Goal: Task Accomplishment & Management: Complete application form

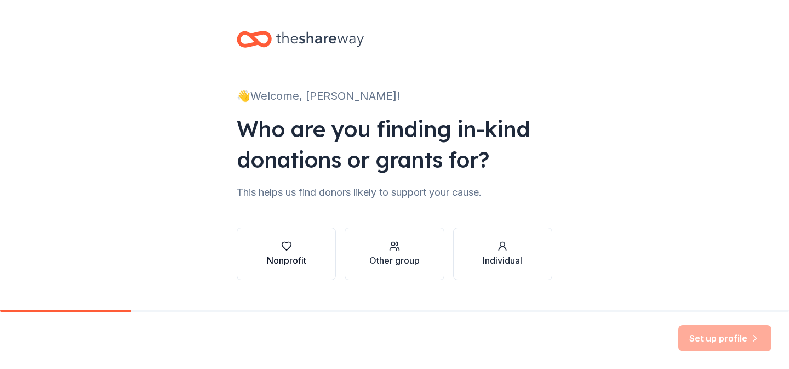
click at [292, 237] on button "Nonprofit" at bounding box center [286, 253] width 99 height 53
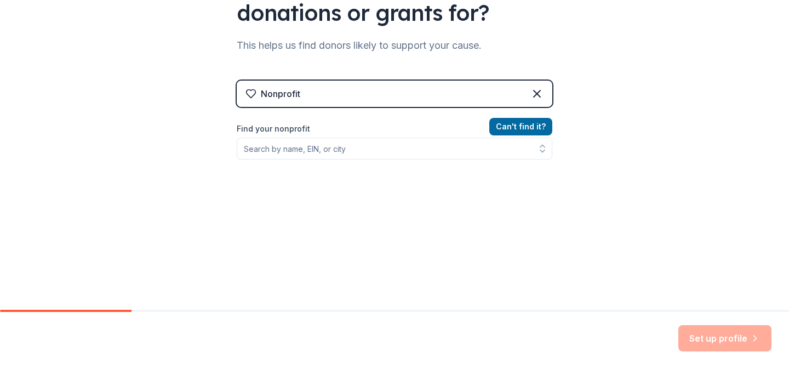
scroll to position [150, 0]
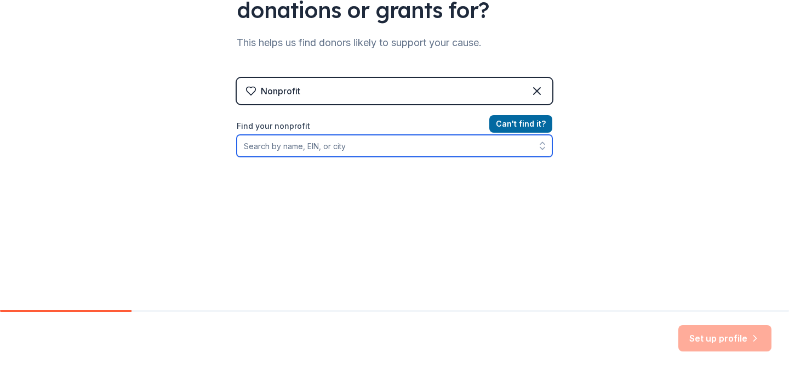
click at [351, 152] on input "Find your nonprofit" at bounding box center [394, 146] width 315 height 22
type input "Foundations, Inc."
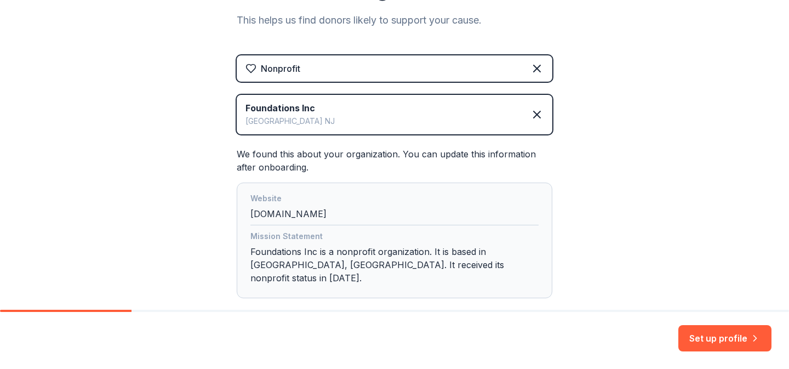
scroll to position [222, 0]
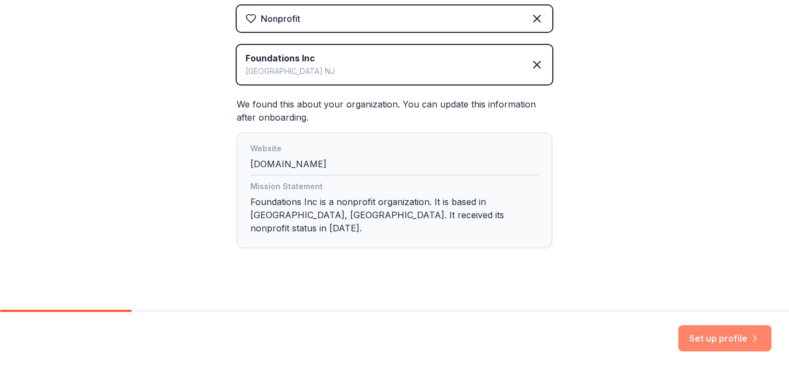
click at [704, 340] on button "Set up profile" at bounding box center [724, 338] width 93 height 26
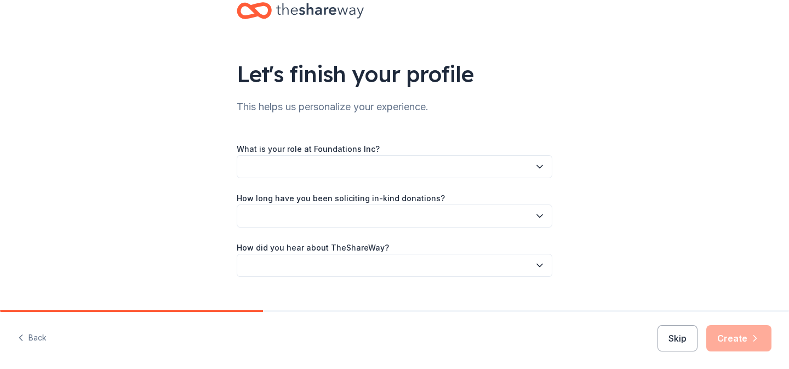
scroll to position [48, 0]
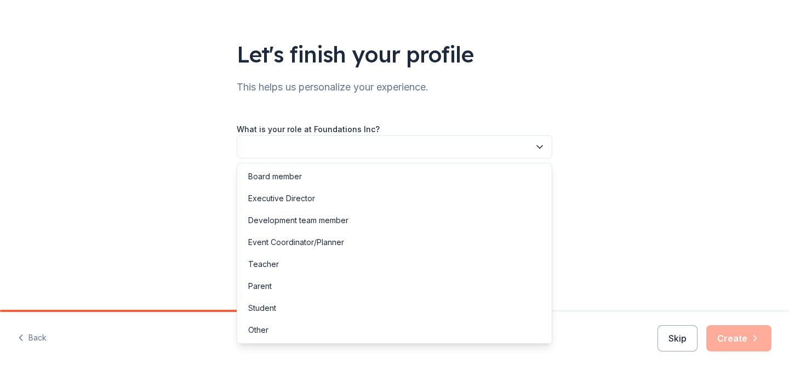
click at [531, 142] on button "button" at bounding box center [394, 146] width 315 height 23
click at [448, 242] on div "Event Coordinator/Planner" at bounding box center [394, 242] width 310 height 22
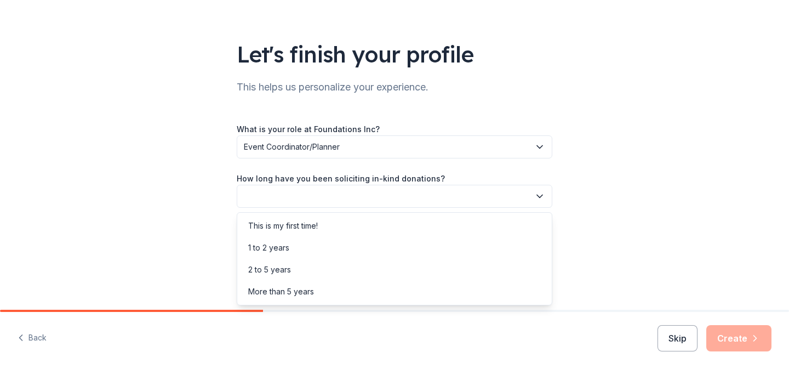
click at [452, 194] on button "button" at bounding box center [394, 196] width 315 height 23
click at [435, 219] on div "This is my first time!" at bounding box center [394, 226] width 310 height 22
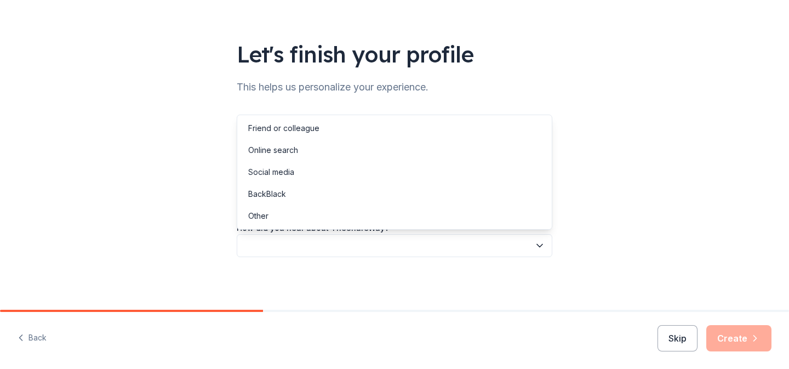
click at [426, 249] on button "button" at bounding box center [394, 245] width 315 height 23
click at [426, 156] on div "Online search" at bounding box center [394, 150] width 310 height 22
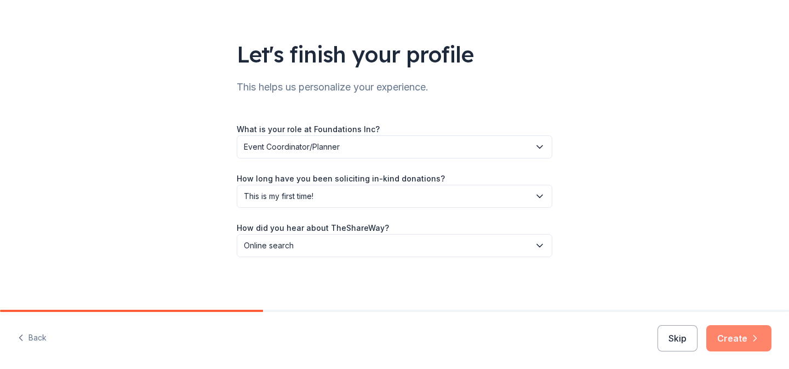
click at [723, 326] on button "Create" at bounding box center [738, 338] width 65 height 26
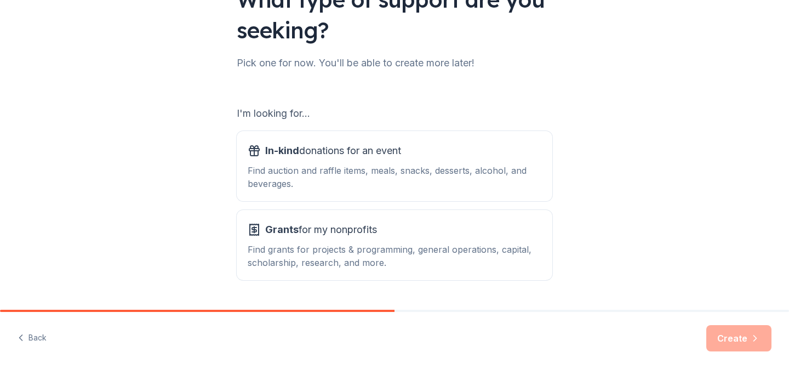
scroll to position [133, 0]
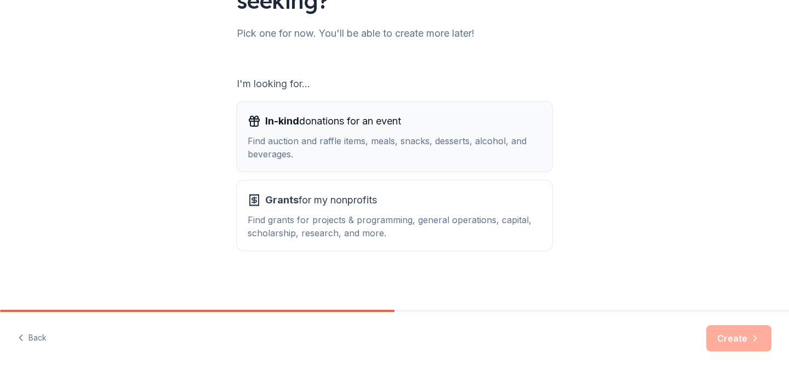
click at [419, 126] on div "In-kind donations for an event" at bounding box center [395, 121] width 294 height 18
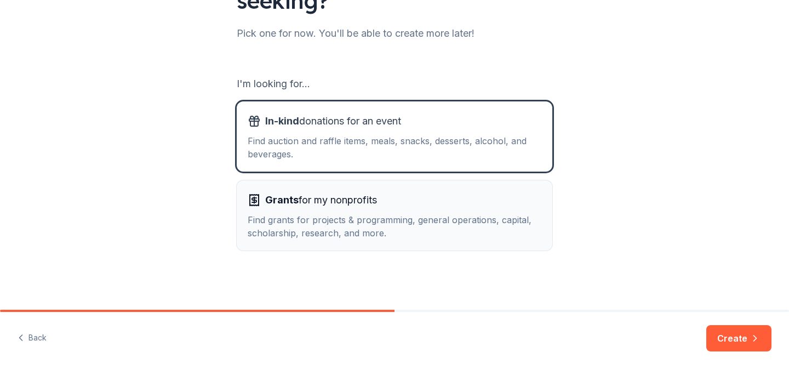
click at [398, 206] on div "Grants for my nonprofits" at bounding box center [395, 200] width 294 height 18
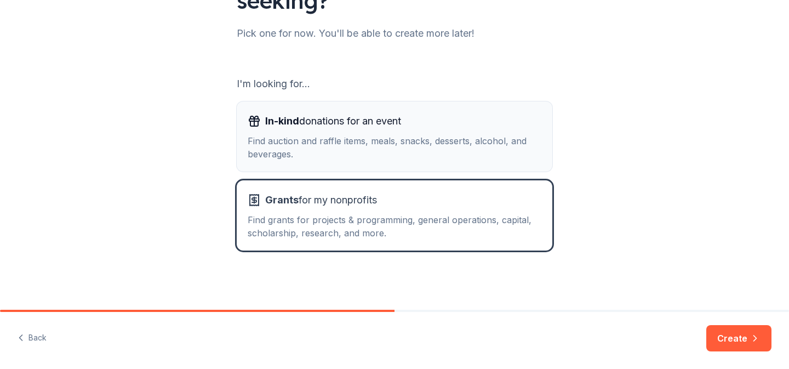
click at [406, 107] on button "In-kind donations for an event Find auction and raffle items, meals, snacks, de…" at bounding box center [394, 136] width 315 height 70
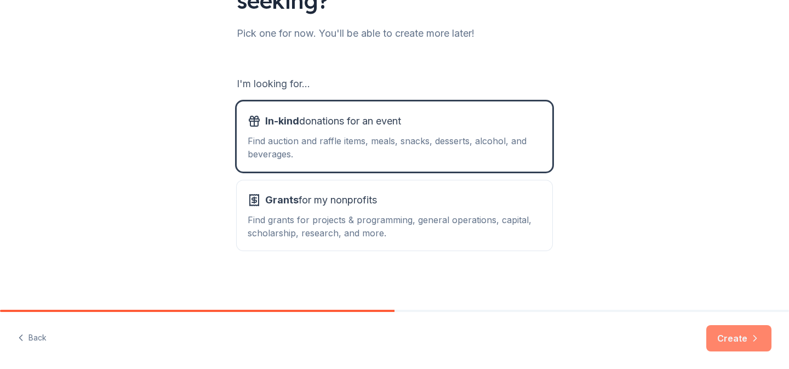
click at [752, 343] on button "Create" at bounding box center [738, 338] width 65 height 26
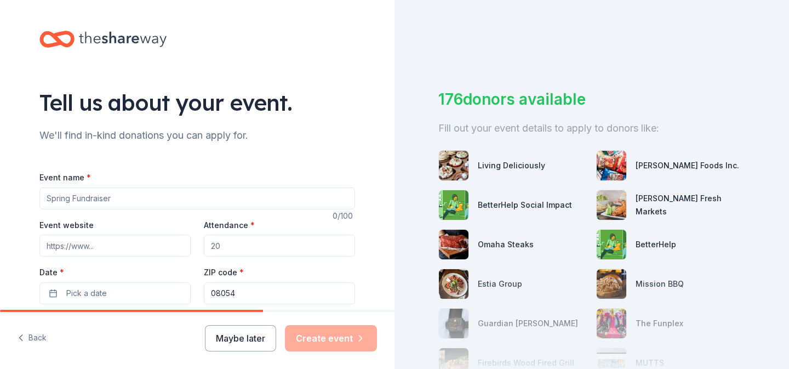
click at [215, 202] on input "Event name *" at bounding box center [196, 198] width 315 height 22
type input "Beyond School Hours 2026"
click at [137, 240] on input "Event website" at bounding box center [114, 245] width 151 height 22
paste input "https://beyondschoolhours.org/"
type input "https://beyondschoolhours.org/"
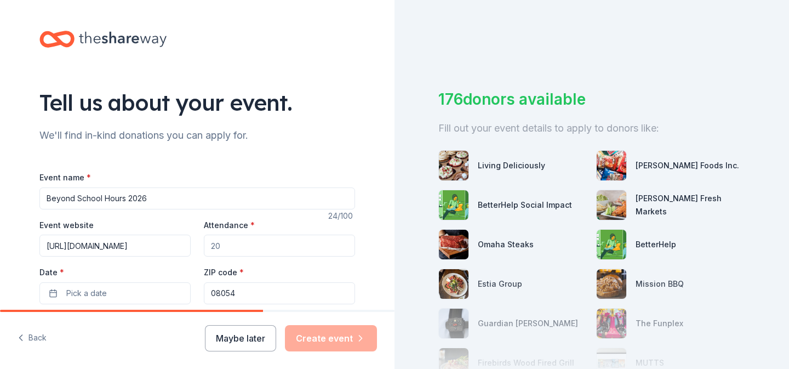
click at [230, 245] on input "Attendance *" at bounding box center [279, 245] width 151 height 22
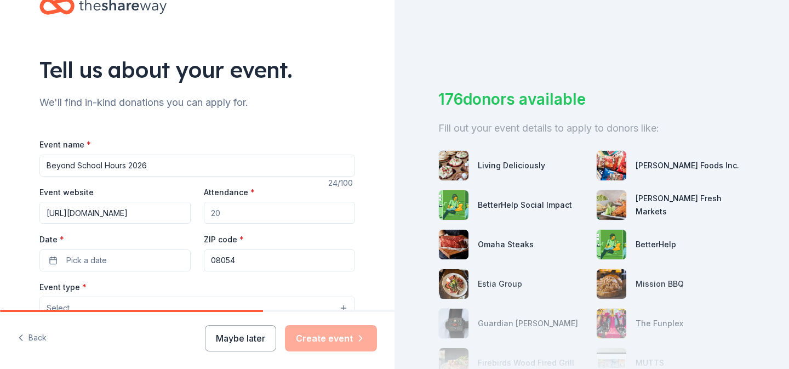
scroll to position [42, 0]
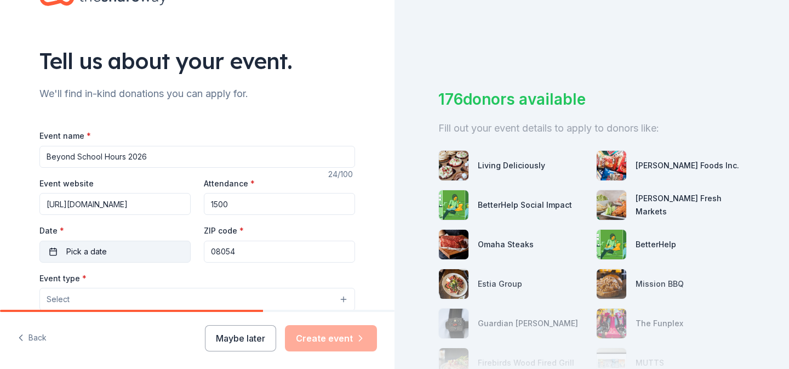
type input "1500"
click at [112, 248] on button "Pick a date" at bounding box center [114, 251] width 151 height 22
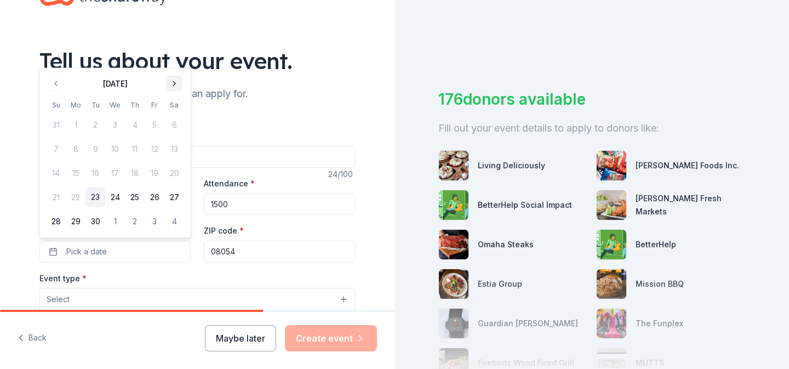
click at [173, 83] on button "Go to next month" at bounding box center [173, 83] width 15 height 15
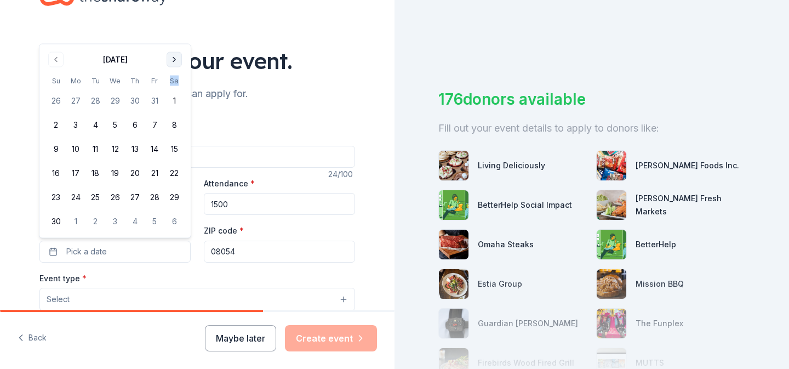
click at [173, 83] on th "Sa" at bounding box center [174, 81] width 20 height 12
click at [175, 56] on button "Go to next month" at bounding box center [173, 59] width 15 height 15
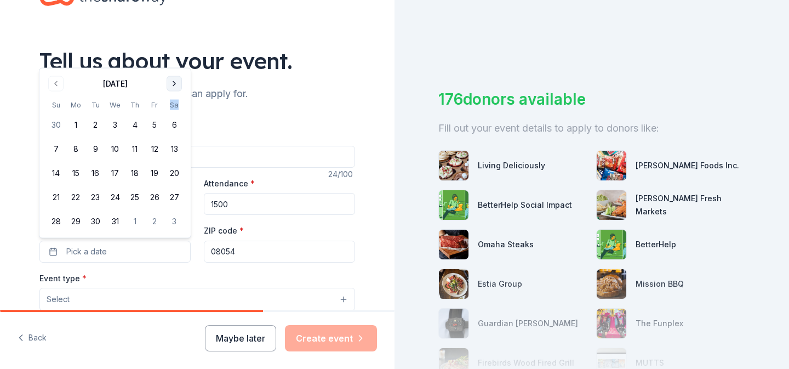
click at [175, 56] on div "Tell us about your event." at bounding box center [196, 60] width 315 height 31
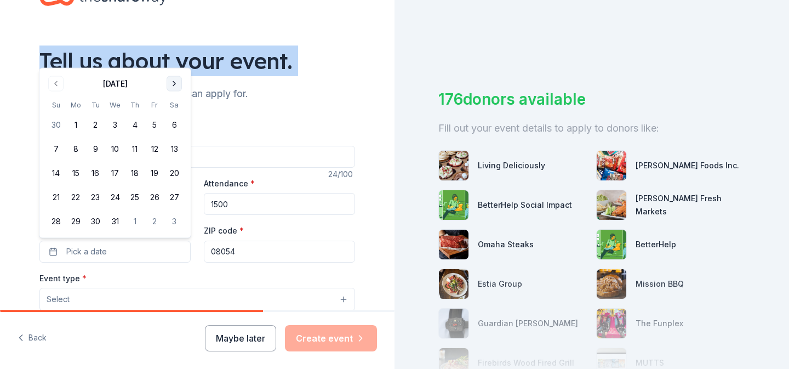
click at [175, 56] on div "Tell us about your event." at bounding box center [196, 60] width 315 height 31
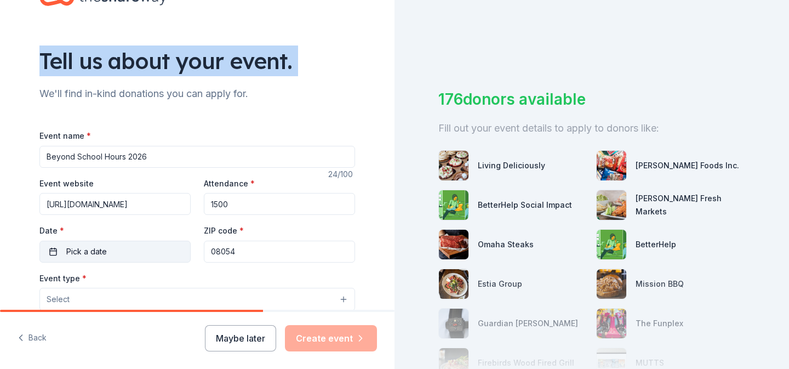
click at [147, 251] on button "Pick a date" at bounding box center [114, 251] width 151 height 22
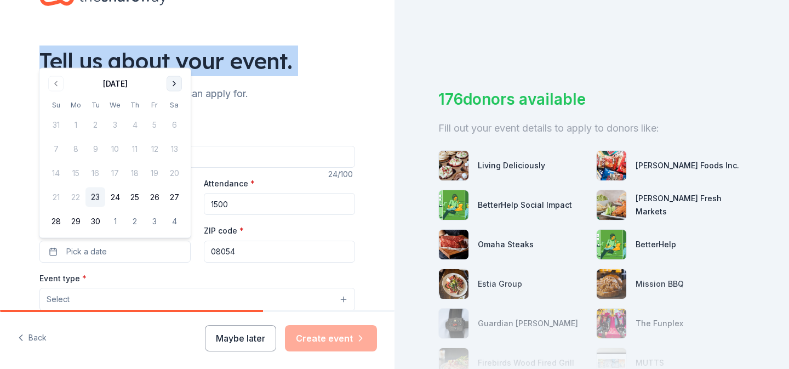
click at [171, 82] on button "Go to next month" at bounding box center [173, 83] width 15 height 15
click at [174, 83] on button "Go to next month" at bounding box center [173, 83] width 15 height 15
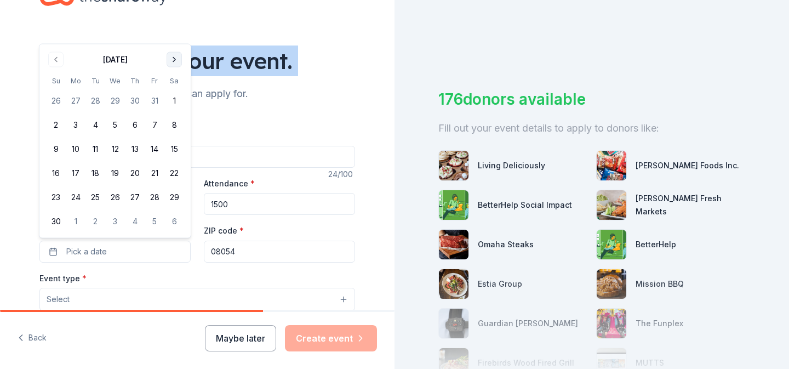
click at [174, 83] on th "Sa" at bounding box center [174, 81] width 20 height 12
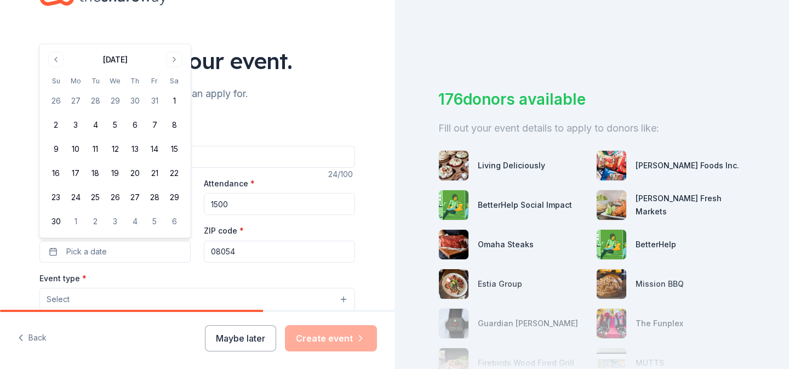
click at [174, 69] on div "November 2025 Su Mo Tu We Th Fr Sa 26 27 28 29 30 31 1 2 3 4 5 6 7 8 9 10 11 12…" at bounding box center [115, 141] width 138 height 180
click at [173, 60] on button "Go to next month" at bounding box center [173, 59] width 15 height 15
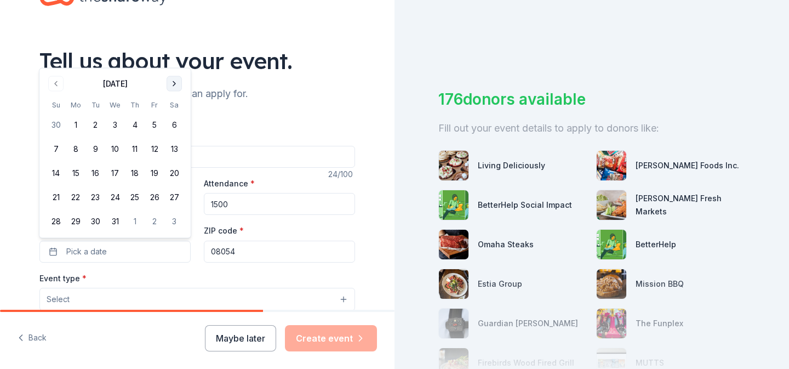
click at [175, 84] on button "Go to next month" at bounding box center [173, 83] width 15 height 15
click at [175, 106] on button "Go to next month" at bounding box center [173, 107] width 15 height 15
click at [55, 121] on button "1" at bounding box center [56, 125] width 20 height 20
click at [72, 125] on button "2" at bounding box center [76, 125] width 20 height 20
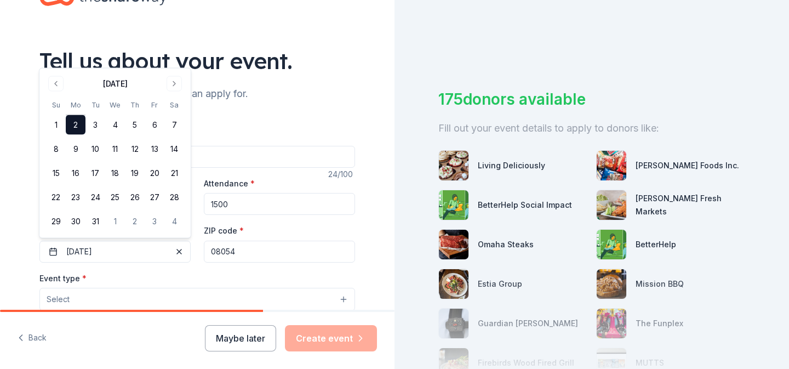
click at [305, 279] on div "Event type * Select" at bounding box center [196, 291] width 315 height 40
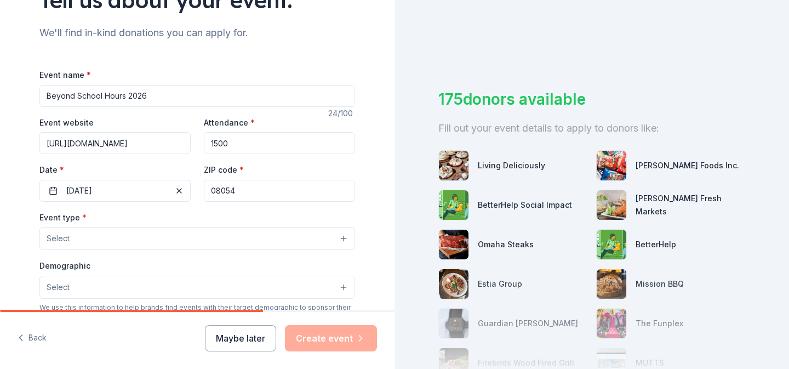
scroll to position [123, 0]
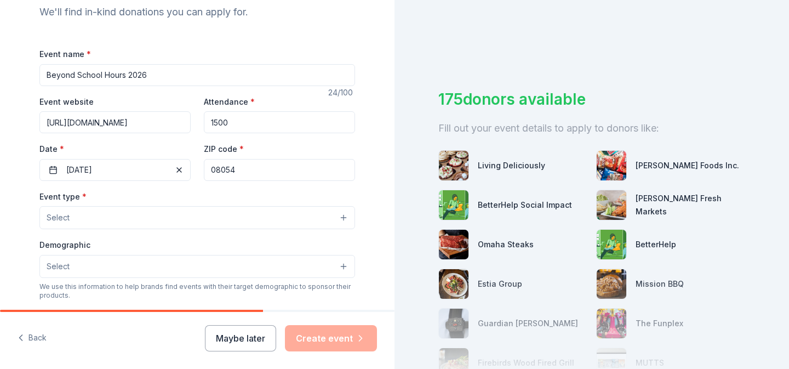
click at [311, 215] on button "Select" at bounding box center [196, 217] width 315 height 23
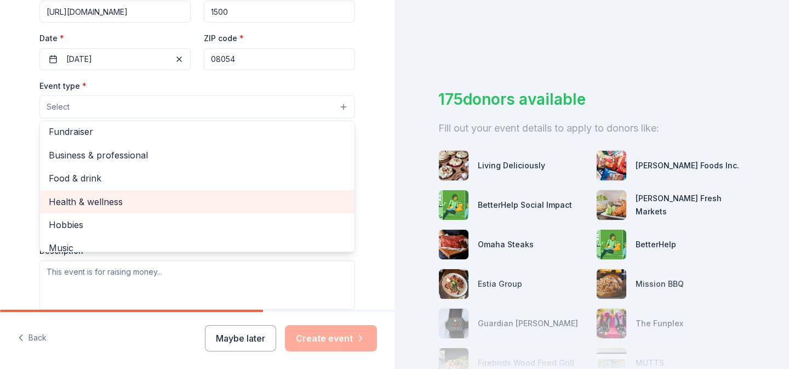
scroll to position [0, 0]
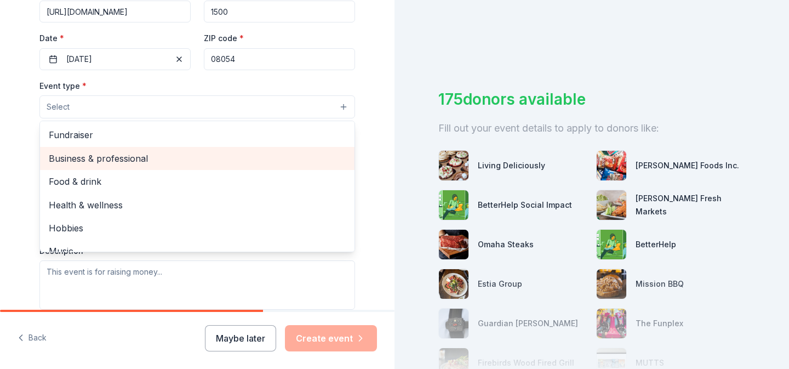
click at [314, 157] on span "Business & professional" at bounding box center [197, 158] width 297 height 14
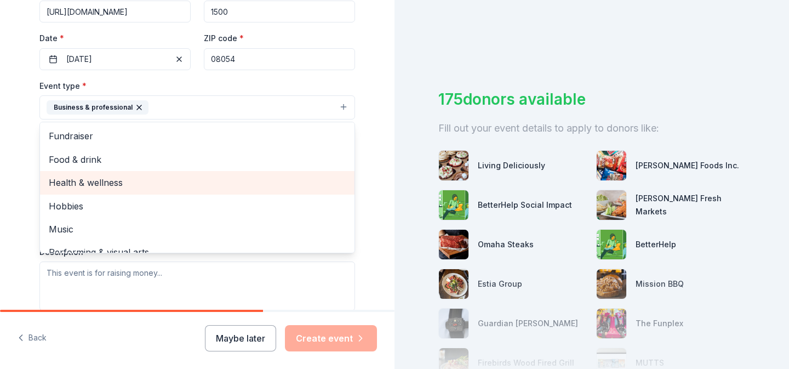
click at [309, 188] on span "Health & wellness" at bounding box center [197, 182] width 297 height 14
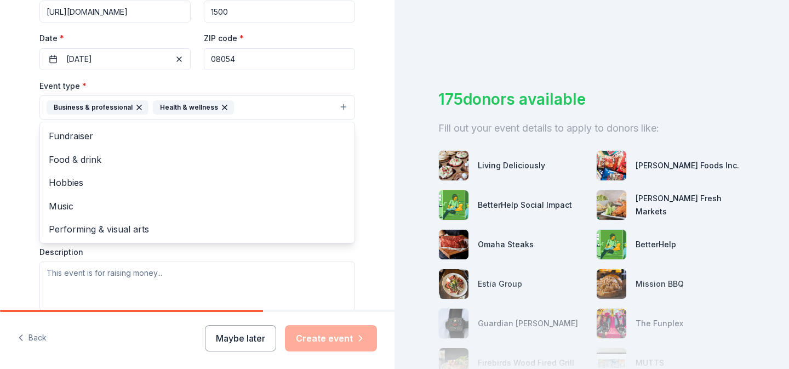
click at [386, 158] on div "Tell us about your event. We'll find in-kind donations you can apply for. Event…" at bounding box center [197, 131] width 394 height 730
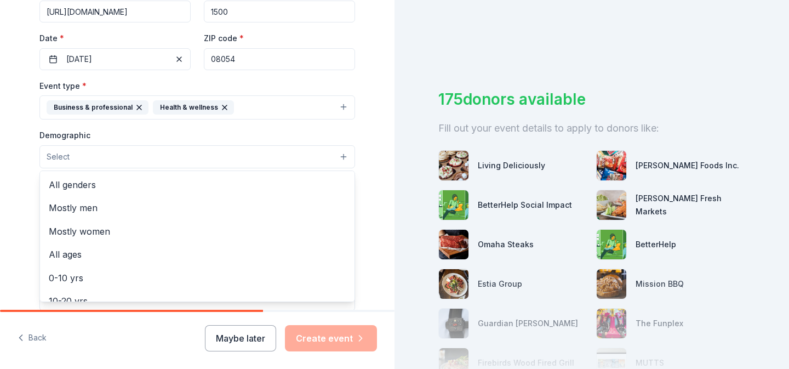
click at [326, 162] on button "Select" at bounding box center [196, 156] width 315 height 23
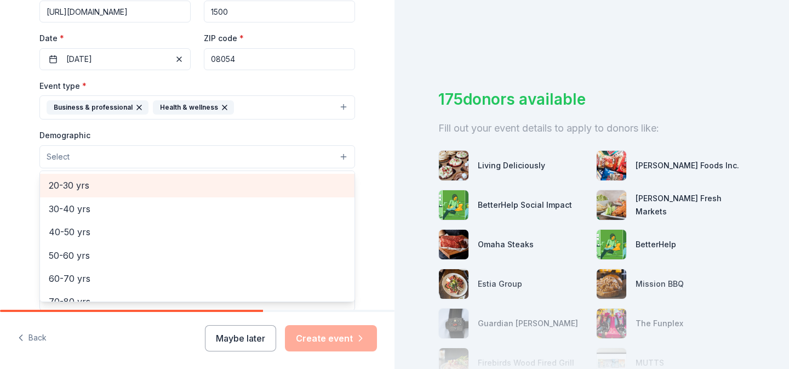
scroll to position [141, 0]
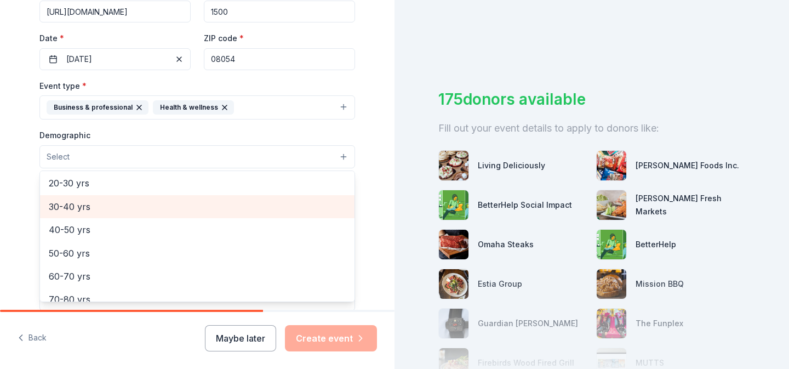
click at [291, 199] on span "30-40 yrs" at bounding box center [197, 206] width 297 height 14
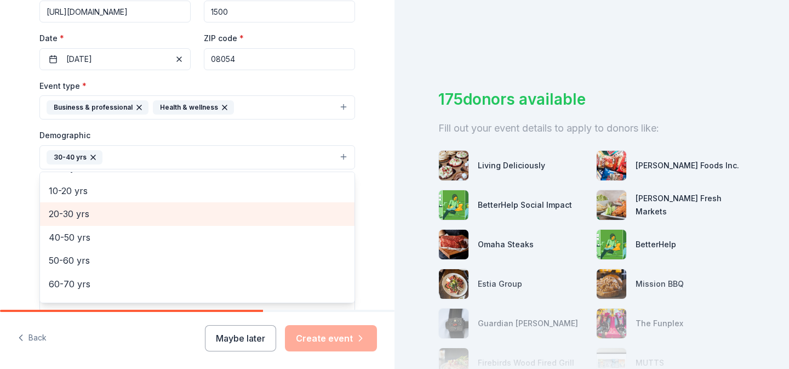
click at [264, 219] on span "20-30 yrs" at bounding box center [197, 213] width 297 height 14
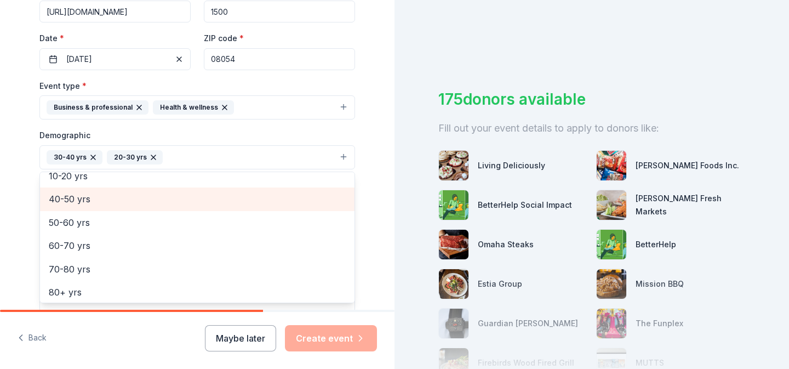
scroll to position [129, 0]
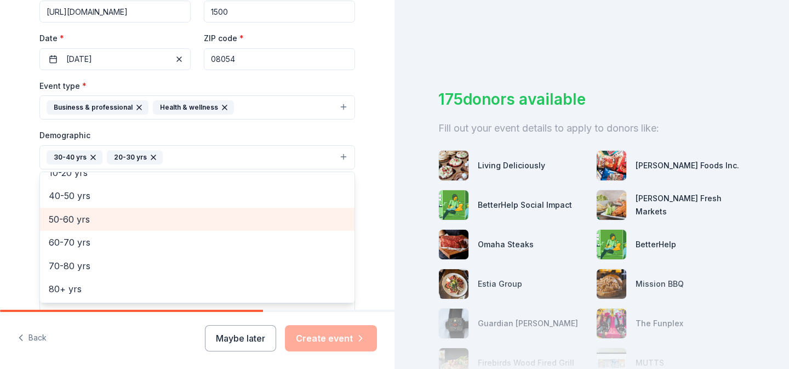
click at [262, 229] on div "50-60 yrs" at bounding box center [197, 219] width 314 height 23
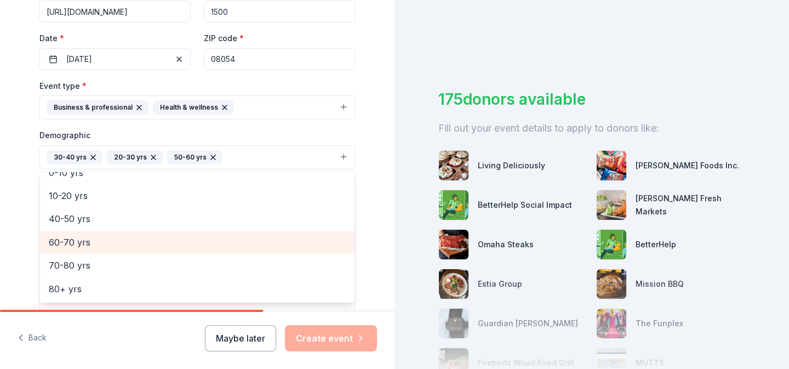
click at [262, 248] on span "60-70 yrs" at bounding box center [197, 242] width 297 height 14
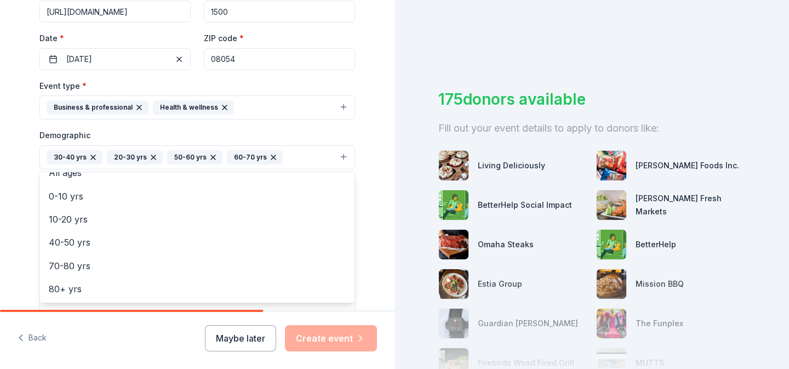
click at [364, 187] on div "Tell us about your event. We'll find in-kind donations you can apply for. Event…" at bounding box center [197, 131] width 350 height 731
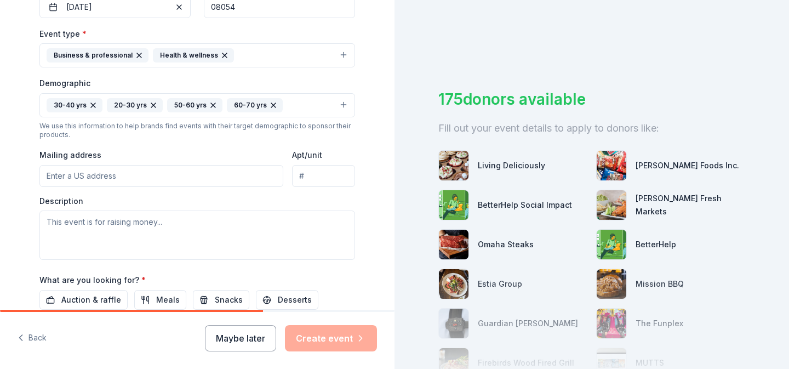
scroll to position [297, 0]
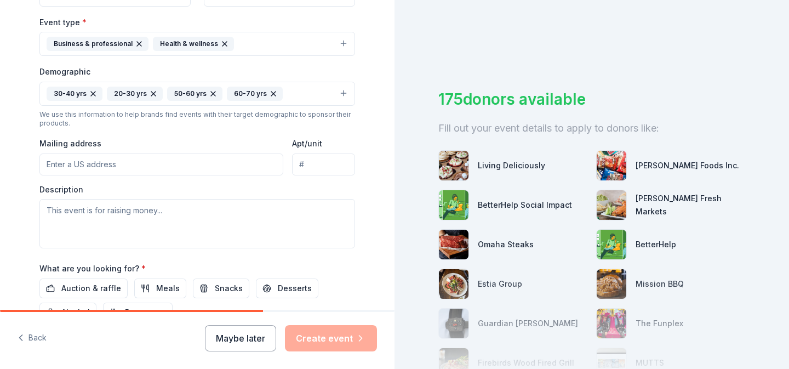
click at [232, 165] on input "Mailing address" at bounding box center [161, 164] width 244 height 22
type input "701 East Gate Drive"
type input "Suite 300"
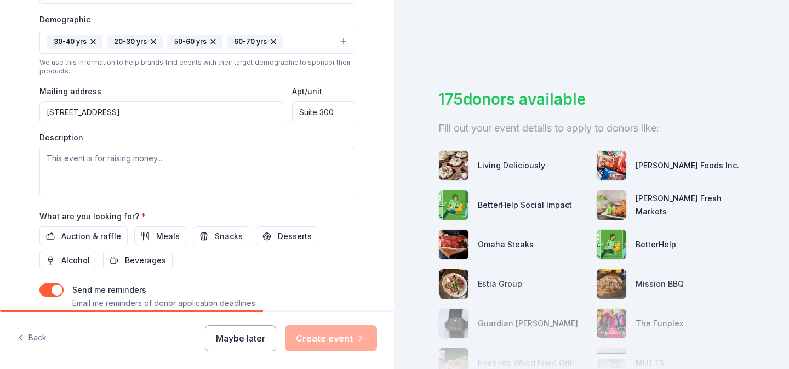
scroll to position [357, 0]
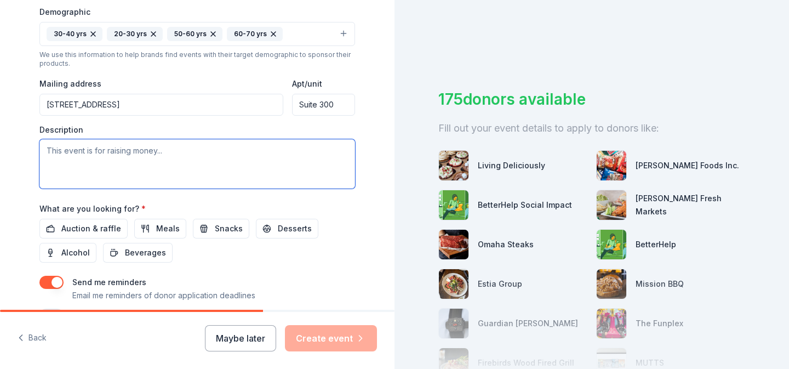
click at [207, 158] on textarea at bounding box center [196, 163] width 315 height 49
click at [220, 164] on textarea at bounding box center [196, 163] width 315 height 49
paste textarea "ince 1997, Foundations, Inc. has hosted the annual Beyond School Hours national…"
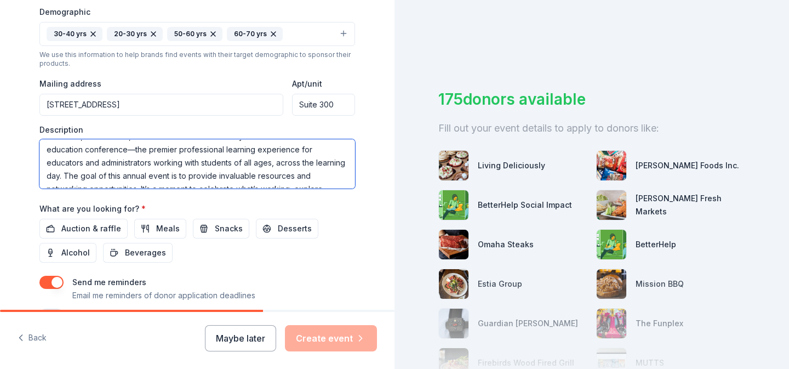
scroll to position [0, 0]
click at [46, 152] on textarea "ince 1997, Foundations, Inc. has hosted the annual Beyond School Hours national…" at bounding box center [196, 163] width 315 height 49
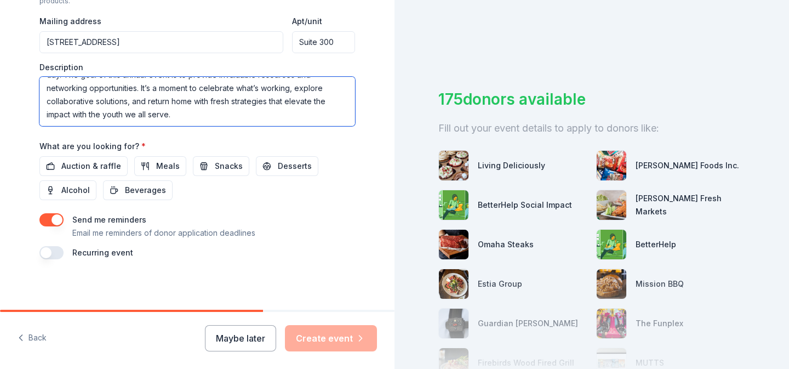
scroll to position [422, 0]
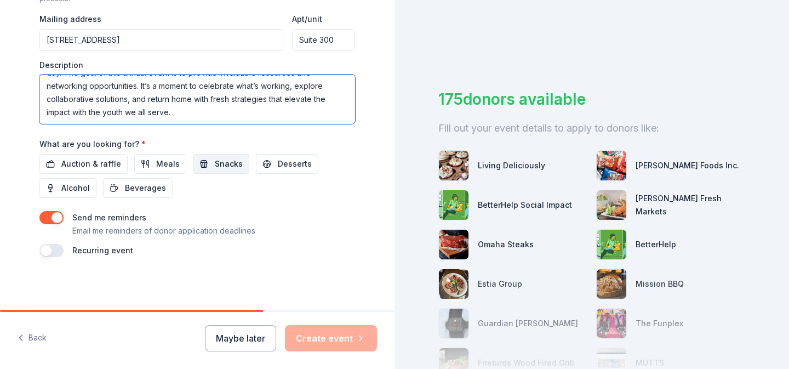
type textarea "Since 1997, Foundations, Inc. has hosted the annual Beyond School Hours nationa…"
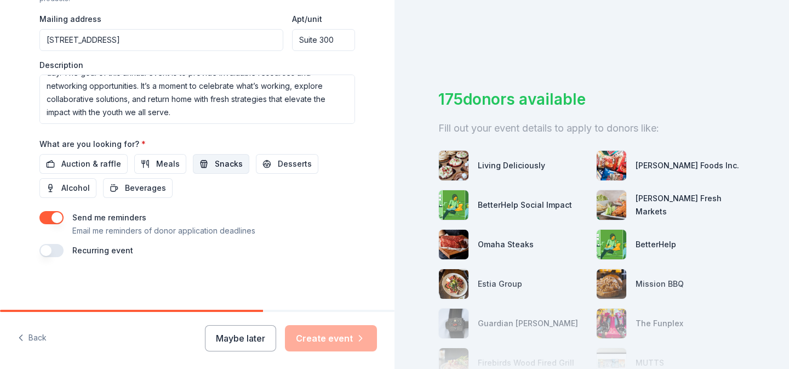
click at [206, 165] on button "Snacks" at bounding box center [221, 164] width 56 height 20
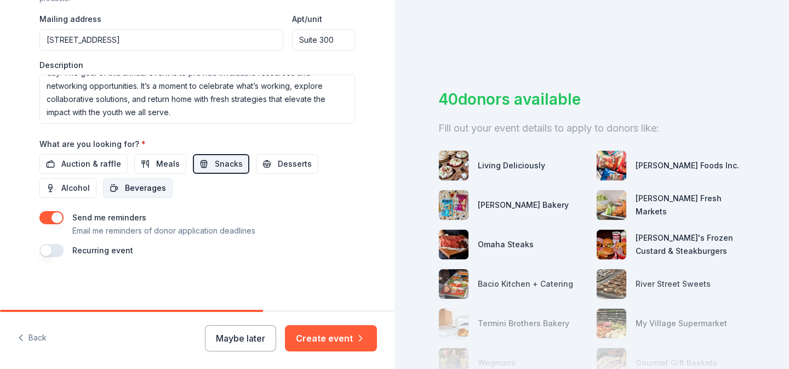
click at [138, 196] on button "Beverages" at bounding box center [138, 188] width 70 height 20
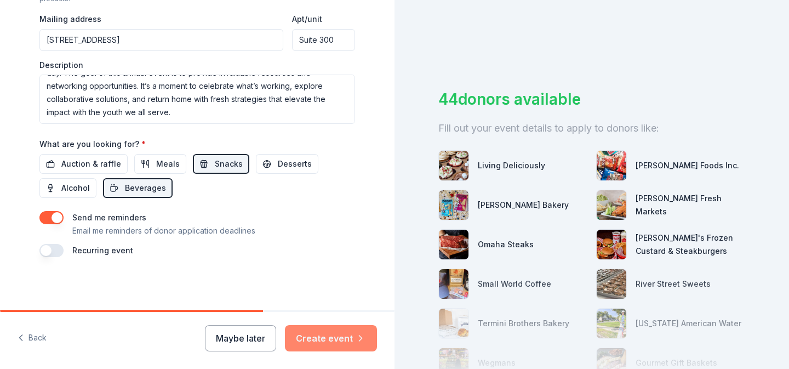
click at [340, 335] on button "Create event" at bounding box center [331, 338] width 92 height 26
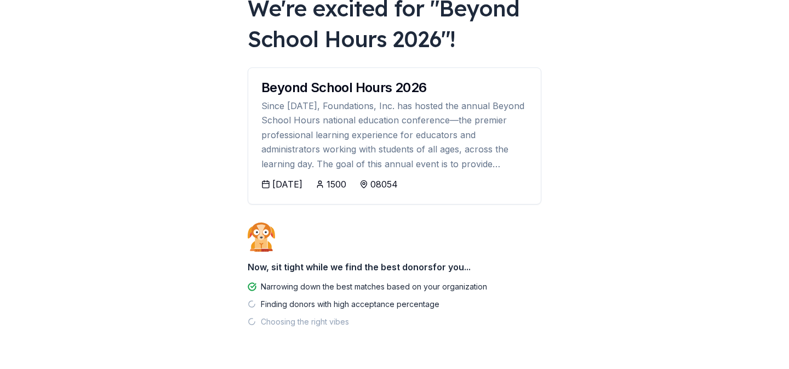
scroll to position [108, 0]
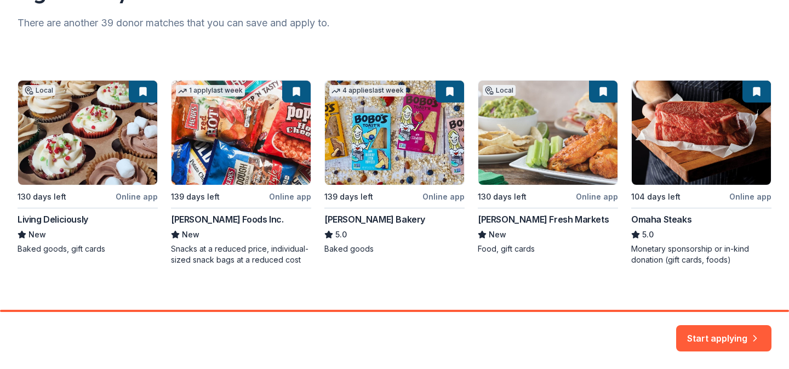
scroll to position [151, 0]
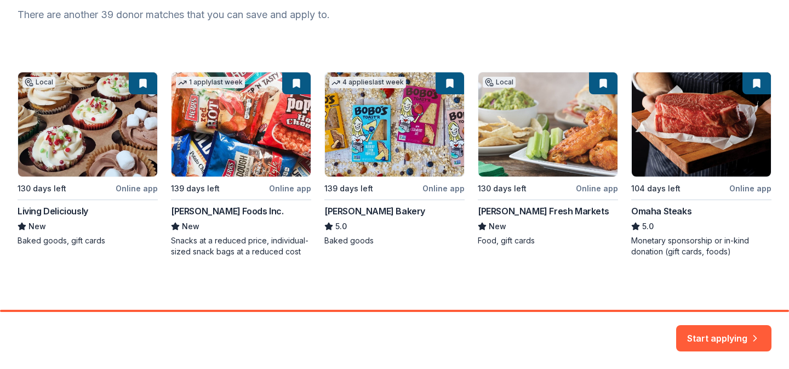
click at [286, 189] on div "Local 130 days left Online app Living Deliciously New Baked goods, gift cards 1…" at bounding box center [395, 164] width 754 height 185
click at [734, 338] on button "Start applying" at bounding box center [723, 332] width 95 height 26
click at [725, 334] on div "Start applying" at bounding box center [723, 338] width 95 height 26
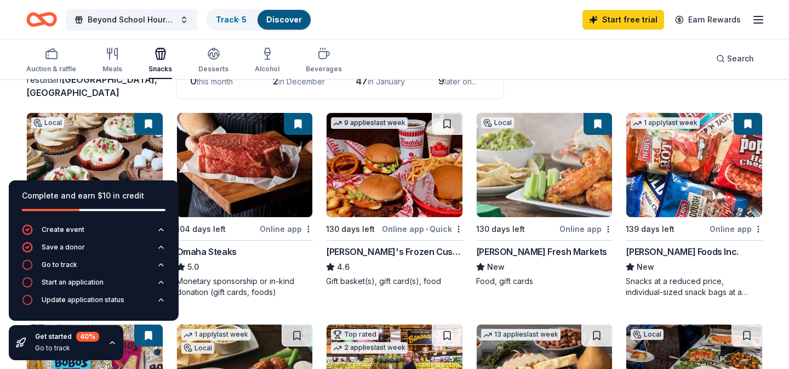
scroll to position [91, 0]
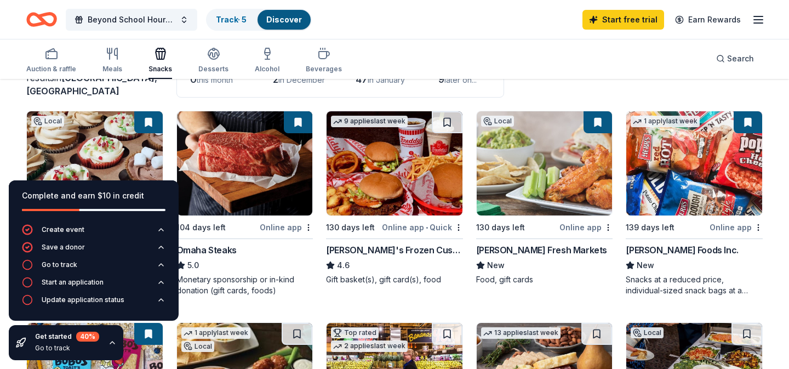
click at [685, 253] on div "[PERSON_NAME] Foods Inc." at bounding box center [681, 249] width 112 height 13
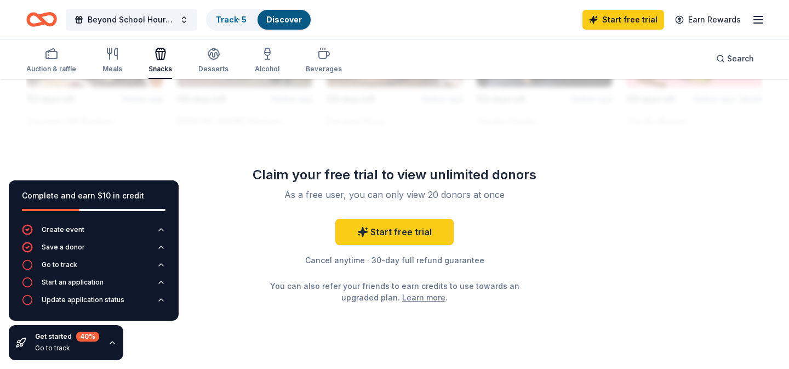
scroll to position [1070, 0]
click at [378, 231] on link "Start free trial" at bounding box center [394, 231] width 118 height 26
click at [402, 231] on link "Start free trial" at bounding box center [394, 231] width 118 height 26
click at [627, 16] on link "Start free trial" at bounding box center [623, 20] width 82 height 20
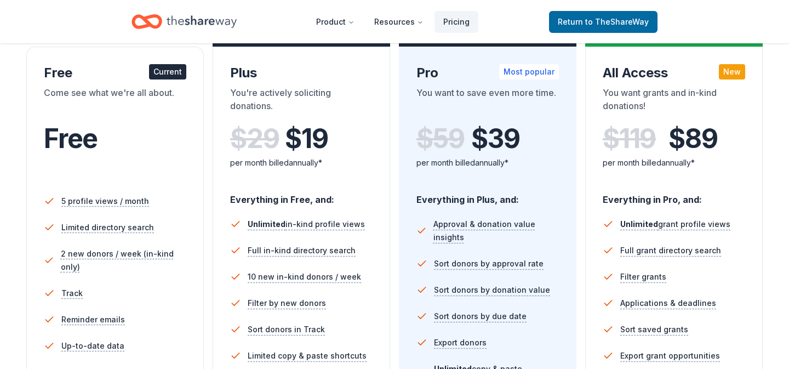
scroll to position [189, 0]
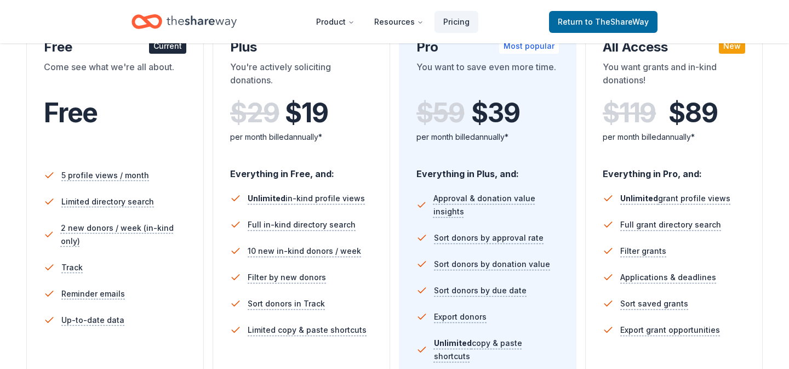
click at [343, 135] on div "per month billed annually*" at bounding box center [301, 136] width 142 height 13
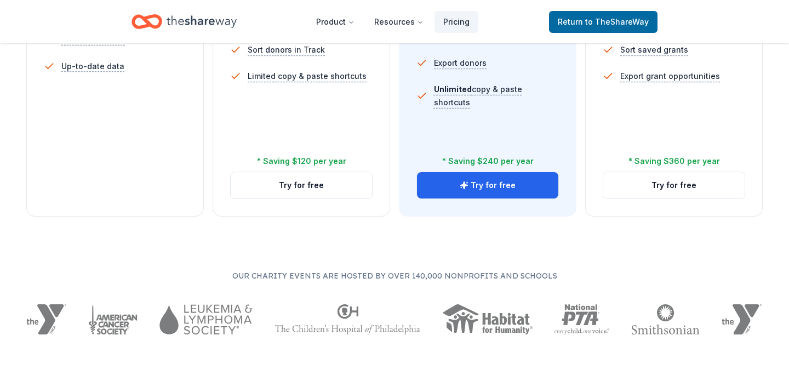
scroll to position [480, 0]
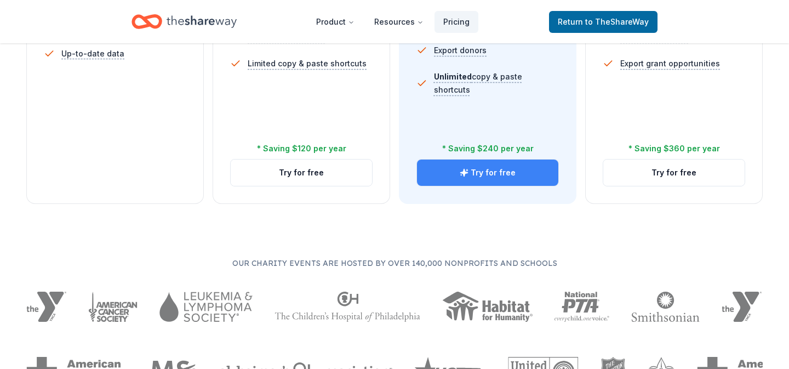
click at [501, 180] on button "Try for free" at bounding box center [487, 172] width 141 height 26
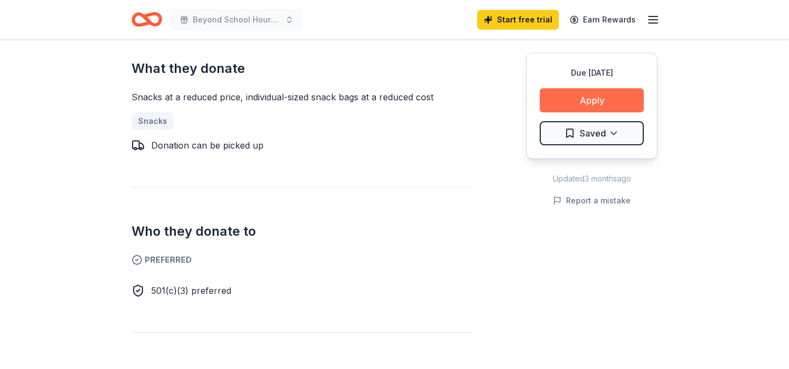
scroll to position [472, 0]
click at [589, 100] on button "Apply" at bounding box center [591, 100] width 104 height 24
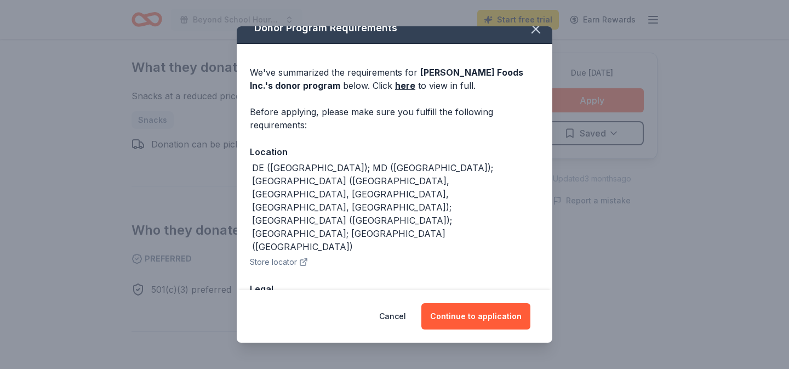
scroll to position [28, 0]
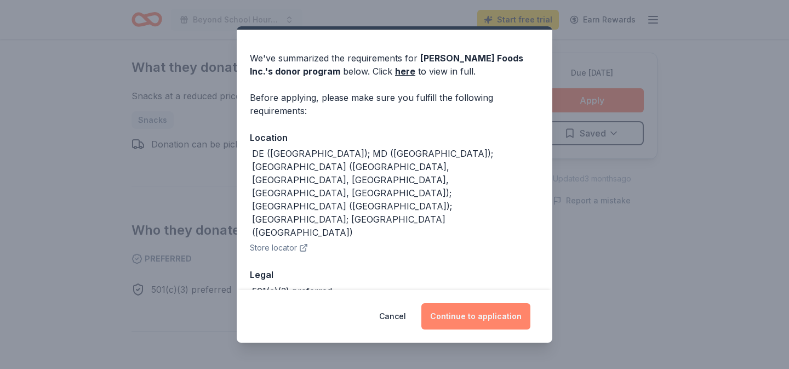
click at [474, 319] on button "Continue to application" at bounding box center [475, 316] width 109 height 26
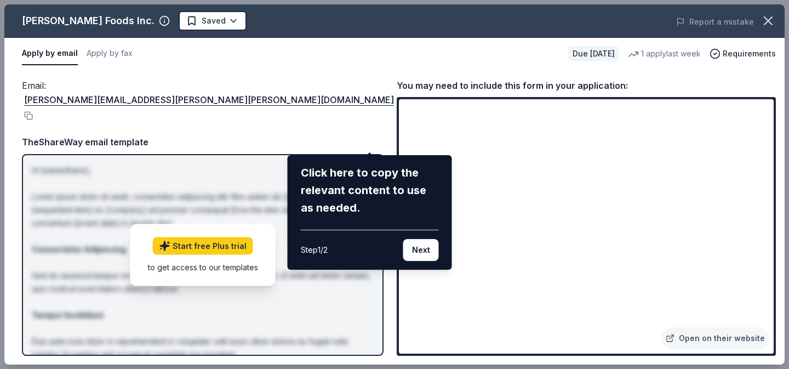
drag, startPoint x: 47, startPoint y: 90, endPoint x: 137, endPoint y: 82, distance: 91.3
click at [137, 82] on div "Herr Foods Inc. Saved Report a mistake Apply by email Apply by fax Due in 139 d…" at bounding box center [394, 184] width 780 height 360
click at [136, 88] on div "Herr Foods Inc. Saved Report a mistake Apply by email Apply by fax Due in 139 d…" at bounding box center [394, 184] width 780 height 360
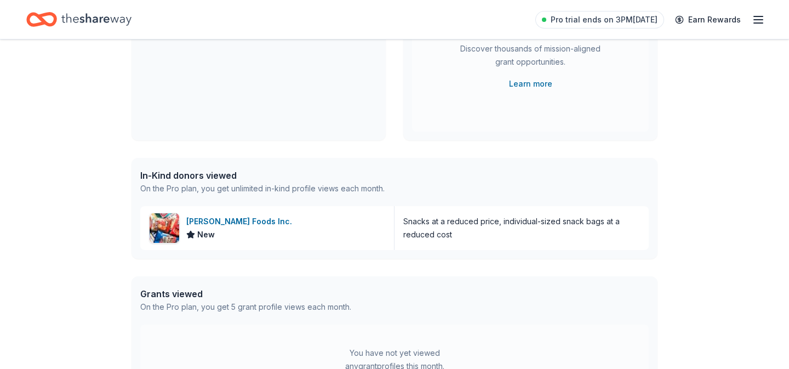
scroll to position [232, 0]
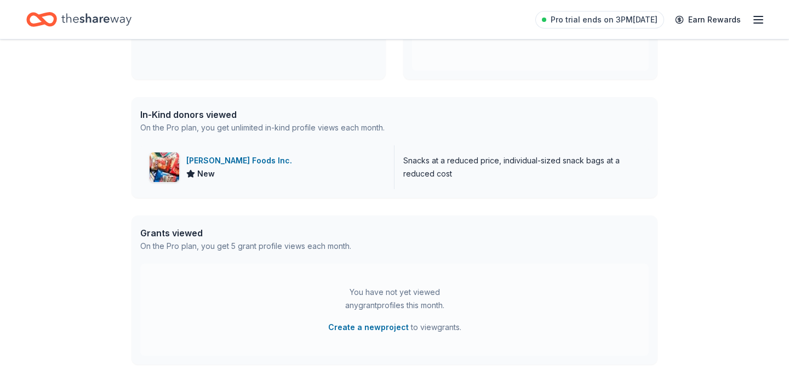
click at [214, 160] on div "[PERSON_NAME] Foods Inc." at bounding box center [241, 160] width 110 height 13
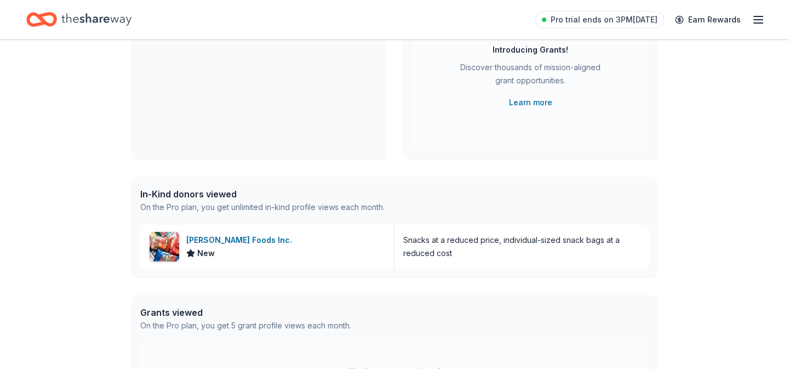
scroll to position [0, 0]
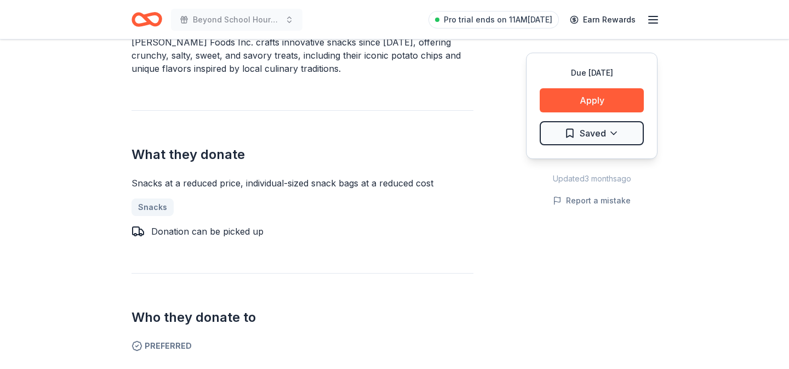
scroll to position [386, 0]
click at [587, 110] on button "Apply" at bounding box center [591, 100] width 104 height 24
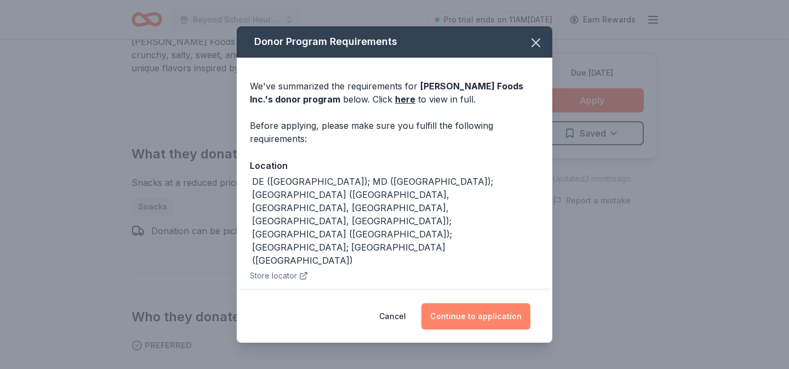
click at [455, 304] on button "Continue to application" at bounding box center [475, 316] width 109 height 26
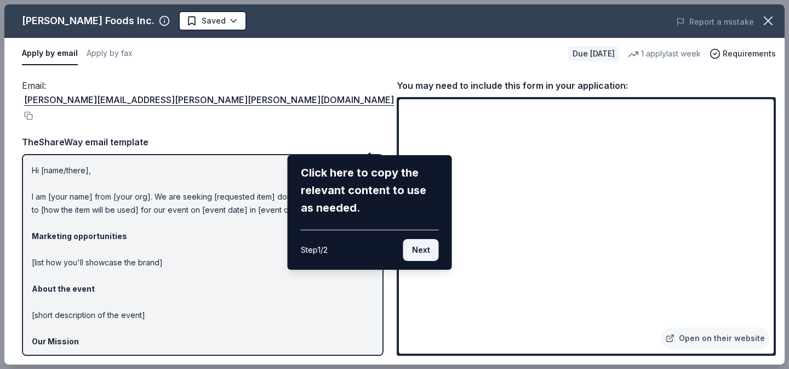
click at [420, 254] on button "Next" at bounding box center [421, 250] width 36 height 22
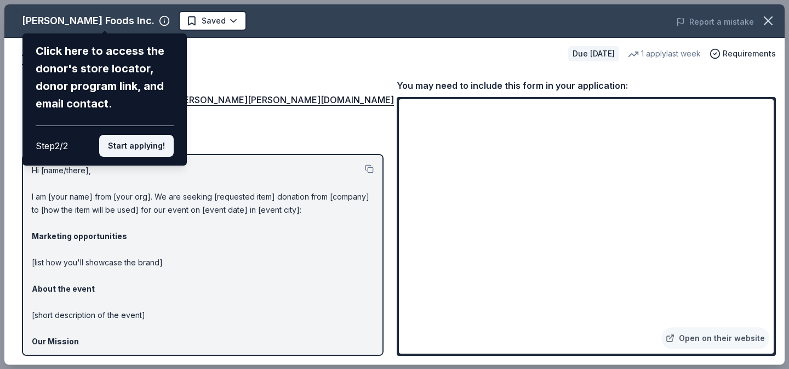
click at [150, 146] on button "Start applying!" at bounding box center [136, 146] width 74 height 22
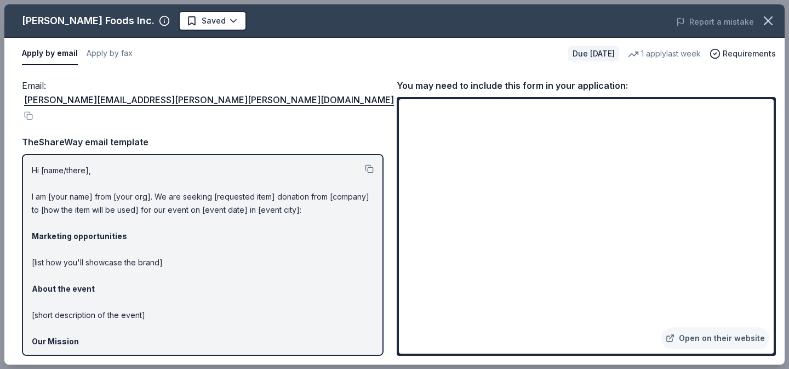
click at [42, 164] on p "Hi [name/there], I am [your name] from [your org]. We are seeking [requested it…" at bounding box center [203, 302] width 342 height 276
click at [52, 164] on p "Hi [name/there], I am [your name] from [your org]. We are seeking [requested it…" at bounding box center [203, 302] width 342 height 276
drag, startPoint x: 62, startPoint y: 147, endPoint x: 95, endPoint y: 245, distance: 103.0
click at [95, 244] on p "Hi [name/there], I am [your name] from [your org]. We are seeking [requested it…" at bounding box center [203, 302] width 342 height 276
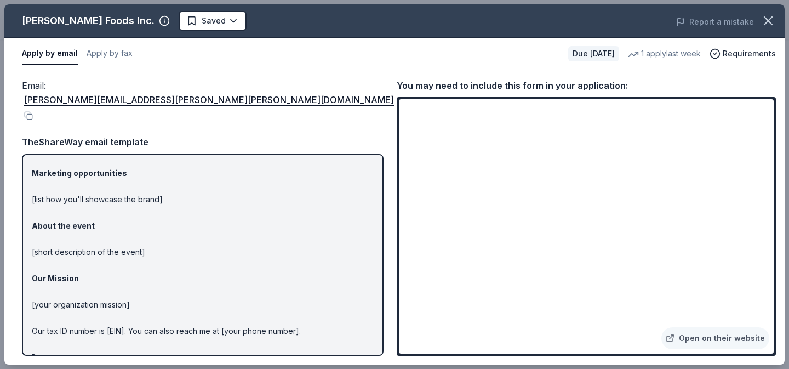
scroll to position [0, 0]
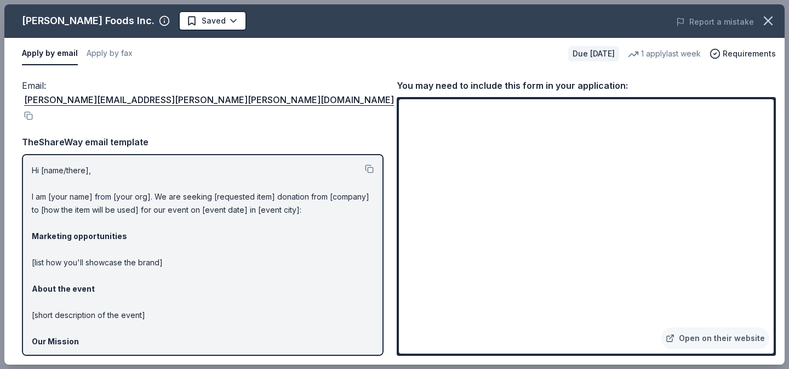
click at [82, 178] on p "Hi [name/there], I am [your name] from [your org]. We are seeking [requested it…" at bounding box center [203, 302] width 342 height 276
click at [56, 154] on div "Hi [name/there], I am [your name] from [your org]. We are seeking [requested it…" at bounding box center [202, 255] width 361 height 202
click at [62, 164] on p "Hi [name/there], I am [your name] from [your org]. We are seeking [requested it…" at bounding box center [203, 302] width 342 height 276
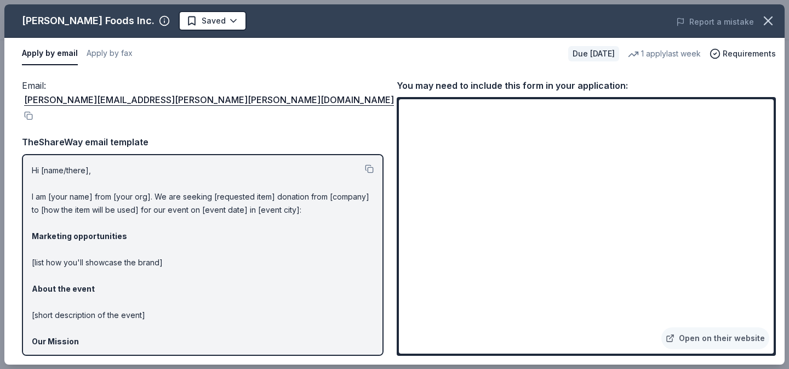
scroll to position [65, 0]
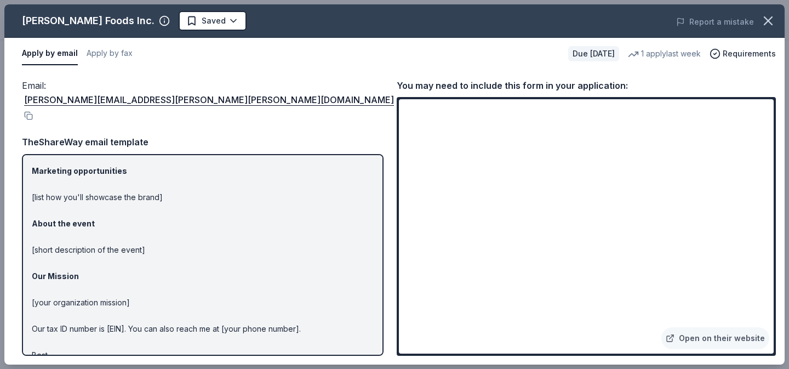
drag, startPoint x: 100, startPoint y: 341, endPoint x: 25, endPoint y: 131, distance: 223.1
click at [25, 154] on div "Hi [name/there], I am [your name] from [your org]. We are seeking [requested it…" at bounding box center [202, 255] width 361 height 202
click at [47, 150] on p "Hi [name/there], I am [your name] from [your org]. We are seeking [requested it…" at bounding box center [203, 237] width 342 height 276
click at [75, 166] on strong "Marketing opportunities" at bounding box center [79, 170] width 95 height 9
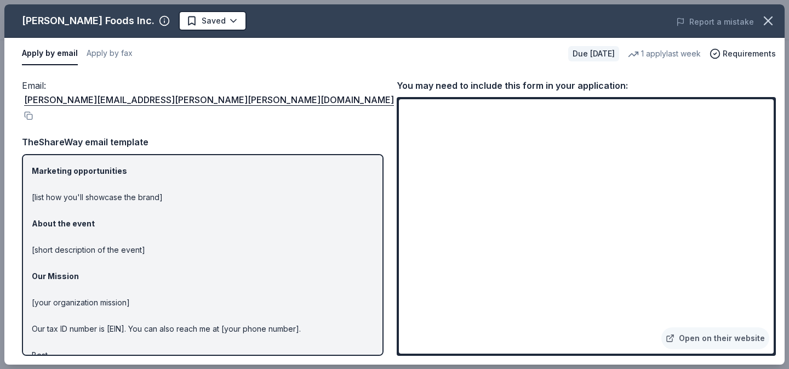
click at [75, 166] on strong "Marketing opportunities" at bounding box center [79, 170] width 95 height 9
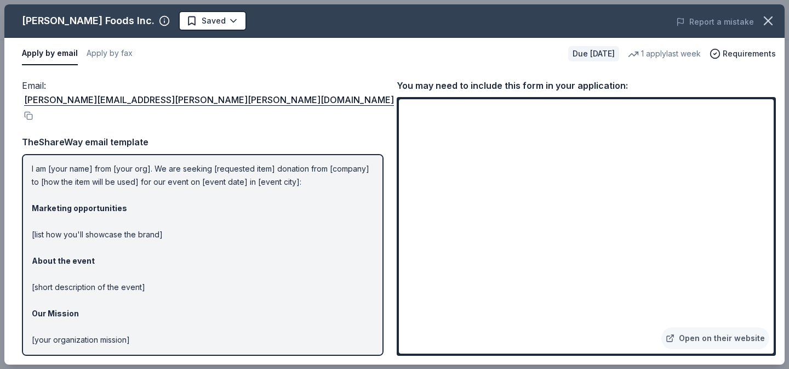
scroll to position [0, 0]
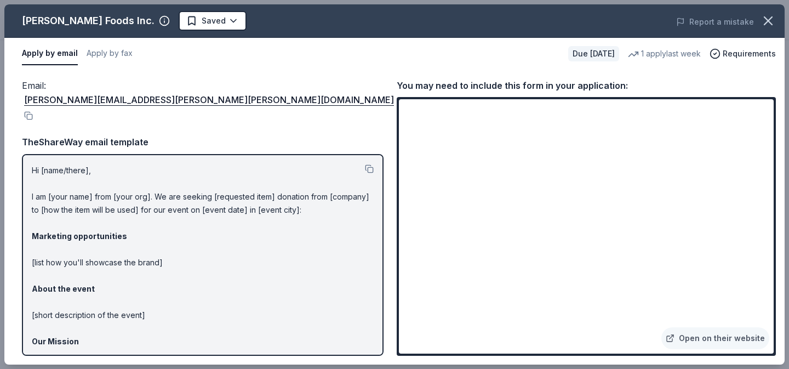
click at [100, 164] on p "Hi [name/there], I am [your name] from [your org]. We are seeking [requested it…" at bounding box center [203, 302] width 342 height 276
click at [81, 164] on p "Hi [name/there], I am [your name] from [your org]. We are seeking [requested it…" at bounding box center [203, 302] width 342 height 276
click at [368, 164] on button at bounding box center [369, 168] width 9 height 9
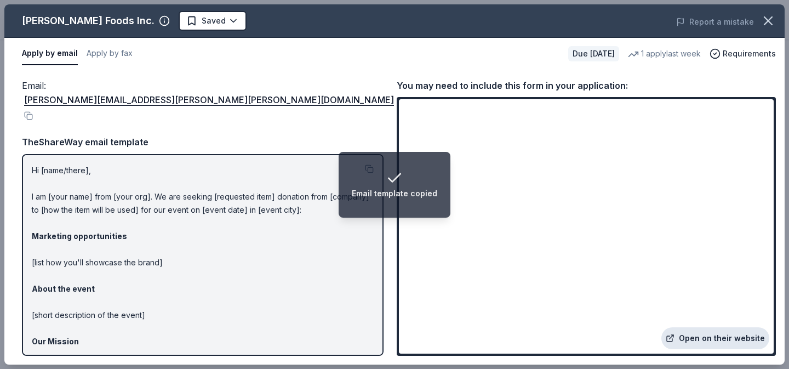
click at [697, 344] on link "Open on their website" at bounding box center [715, 338] width 108 height 22
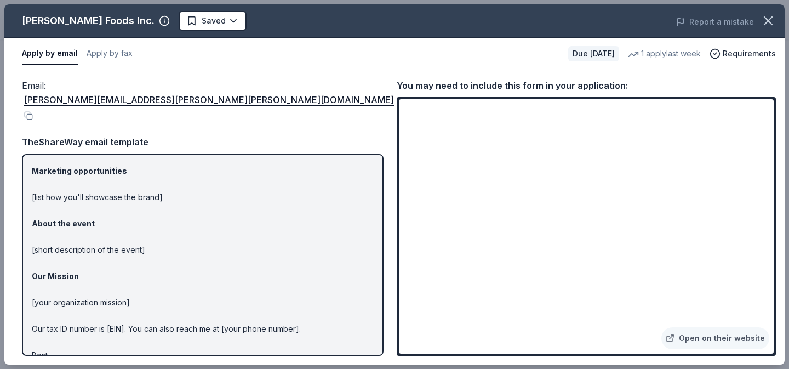
click at [241, 306] on p "Hi [name/there], I am [your name] from [your org]. We are seeking [requested it…" at bounding box center [203, 237] width 342 height 276
click at [243, 296] on p "Hi [name/there], I am [your name] from [your org]. We are seeking [requested it…" at bounding box center [203, 237] width 342 height 276
drag, startPoint x: 132, startPoint y: 332, endPoint x: 47, endPoint y: 135, distance: 215.2
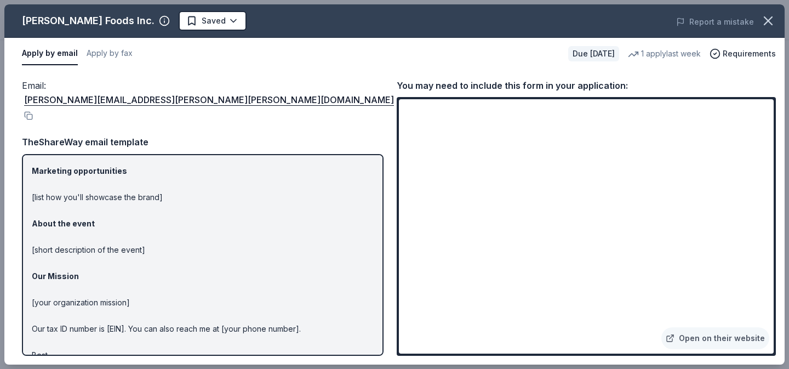
click at [47, 134] on p "Hi [name/there], I am [your name] from [your org]. We are seeking [requested it…" at bounding box center [203, 237] width 342 height 276
click at [751, 58] on span "Requirements" at bounding box center [748, 53] width 53 height 13
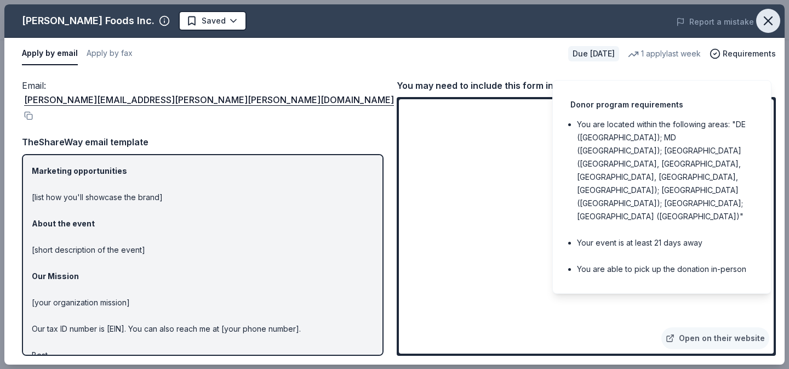
click at [771, 25] on icon "button" at bounding box center [767, 20] width 15 height 15
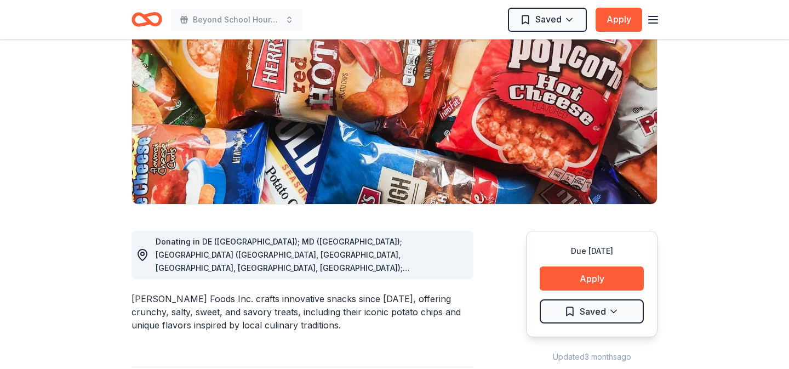
scroll to position [0, 0]
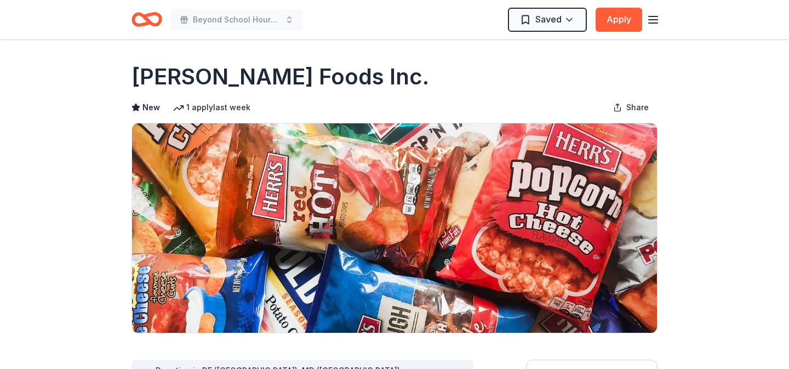
click at [229, 73] on h1 "Herr Foods Inc." at bounding box center [279, 76] width 297 height 31
drag, startPoint x: 291, startPoint y: 77, endPoint x: 121, endPoint y: 76, distance: 169.8
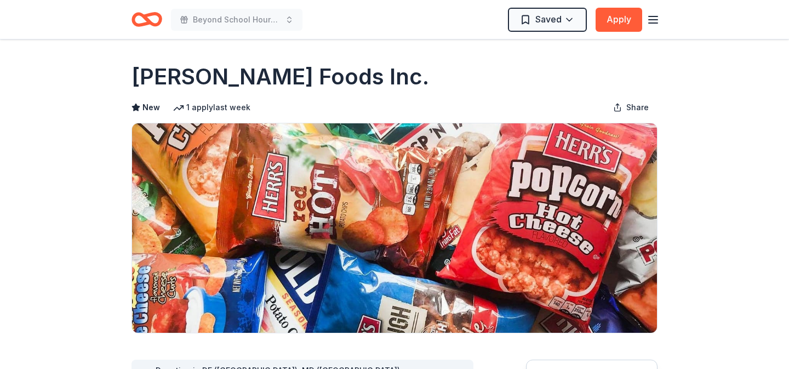
click at [151, 22] on icon "Home" at bounding box center [151, 19] width 17 height 11
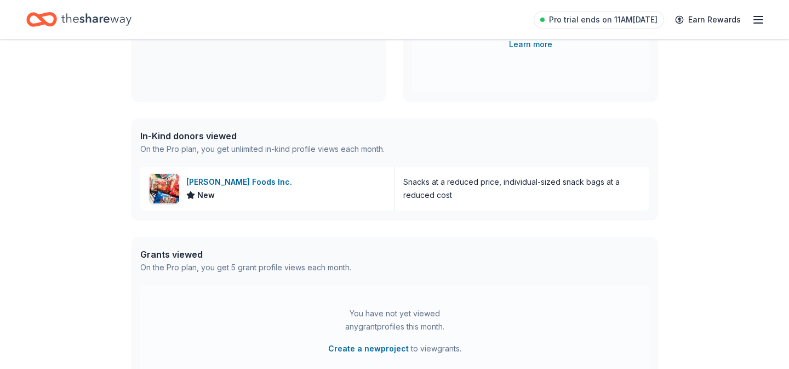
scroll to position [215, 0]
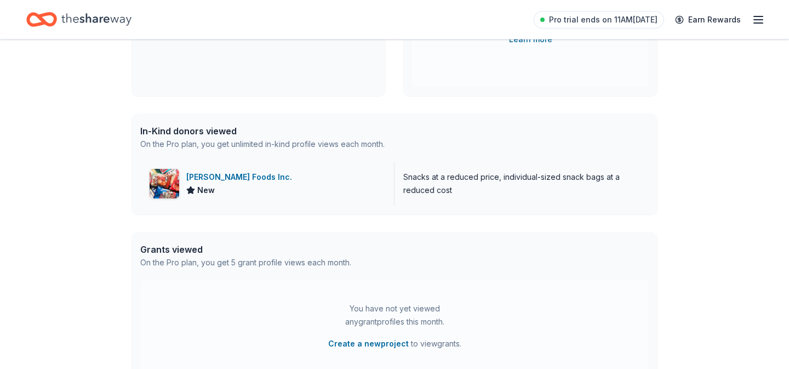
click at [294, 179] on div "Herr Foods Inc. New" at bounding box center [267, 184] width 254 height 44
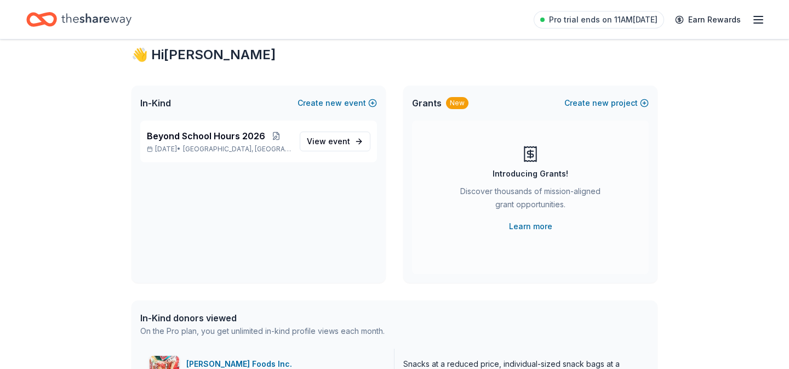
scroll to position [0, 0]
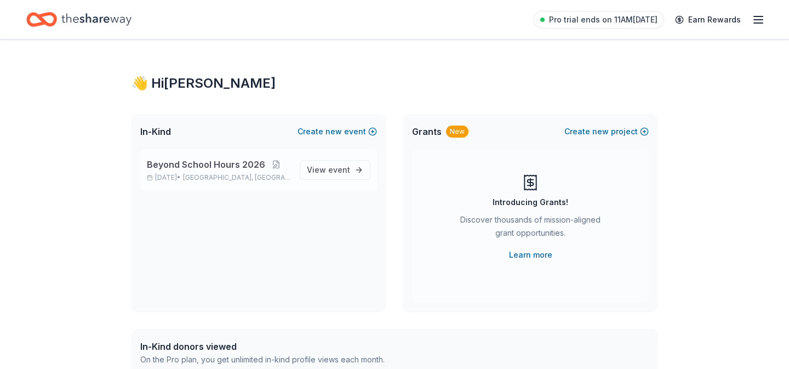
click at [214, 165] on span "Beyond School Hours 2026" at bounding box center [206, 164] width 118 height 13
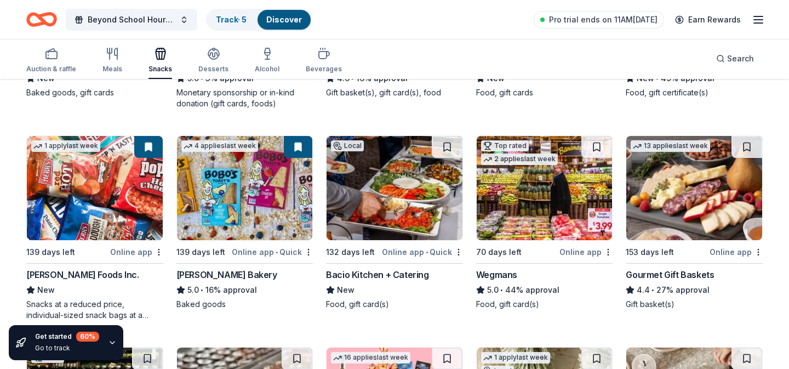
scroll to position [280, 0]
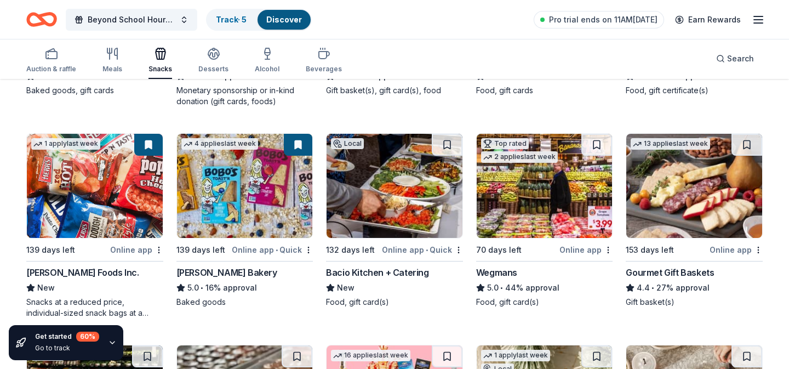
click at [206, 272] on div "Bobo's Bakery" at bounding box center [226, 272] width 101 height 13
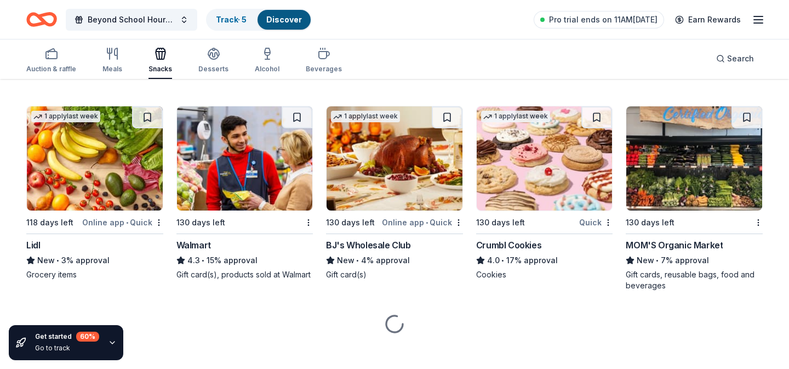
scroll to position [1152, 0]
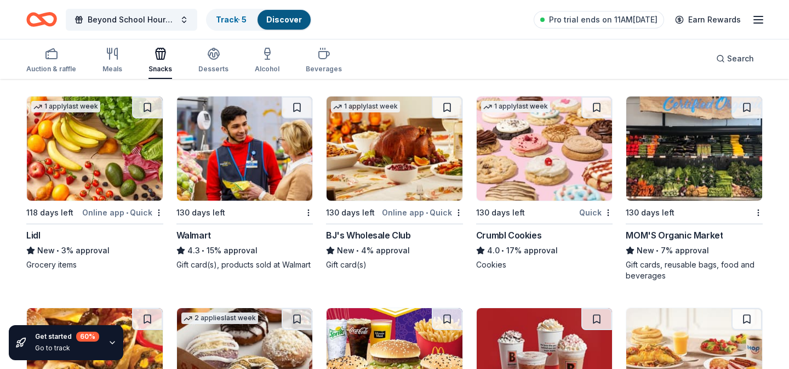
click at [509, 233] on div "Crumbl Cookies" at bounding box center [508, 234] width 65 height 13
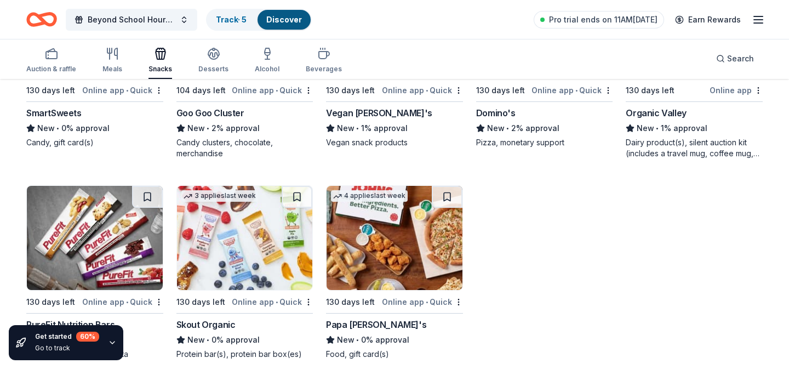
scroll to position [2343, 0]
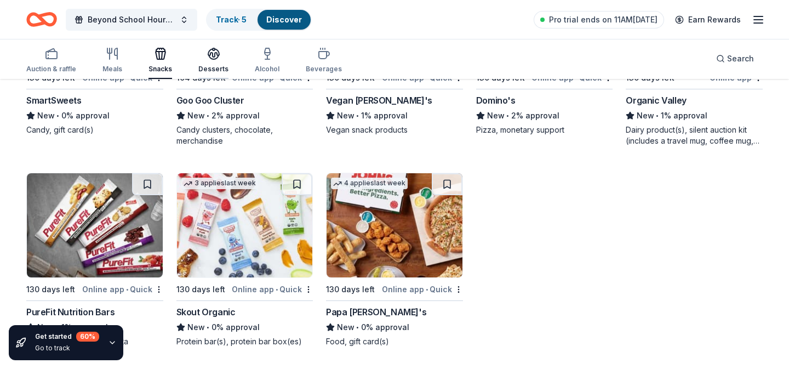
click at [208, 60] on icon "button" at bounding box center [213, 53] width 13 height 13
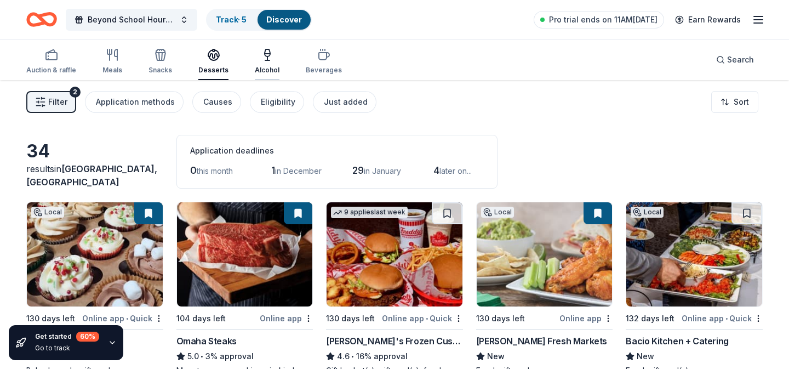
click at [265, 51] on icon "button" at bounding box center [267, 54] width 13 height 13
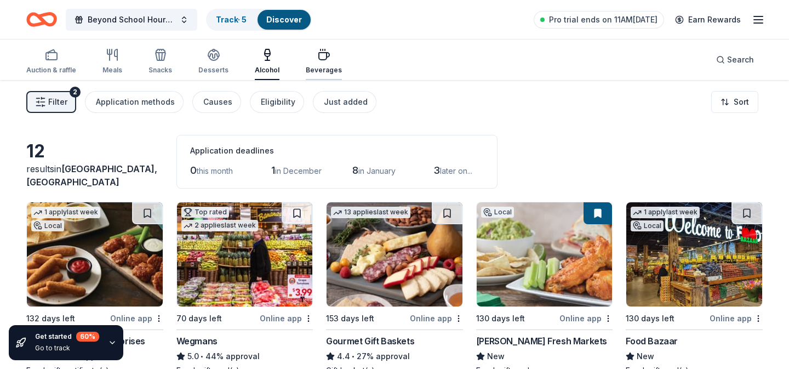
click at [327, 49] on div "button" at bounding box center [324, 54] width 36 height 13
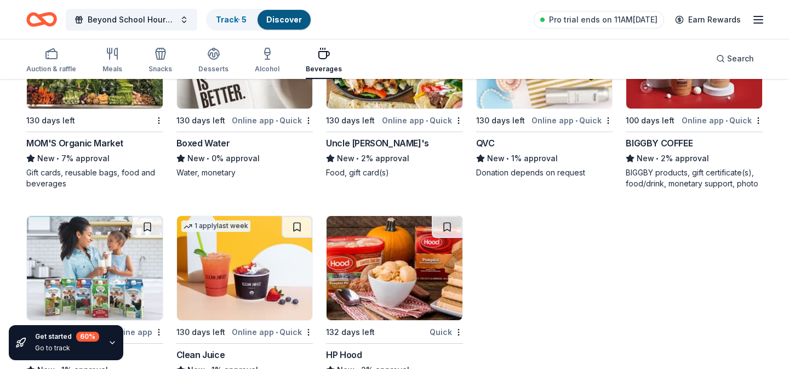
scroll to position [886, 0]
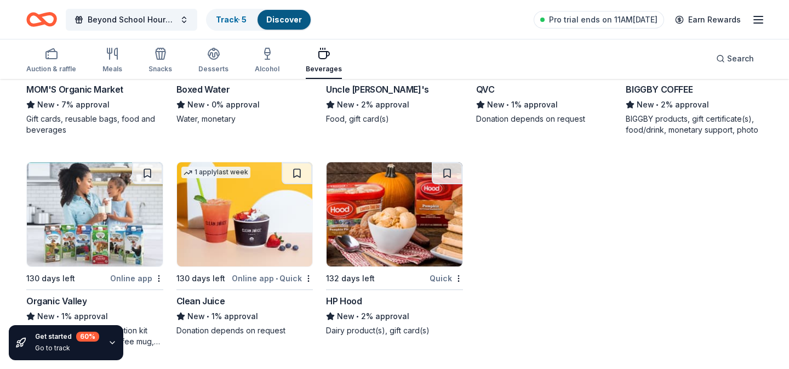
click at [756, 20] on line "button" at bounding box center [758, 20] width 9 height 0
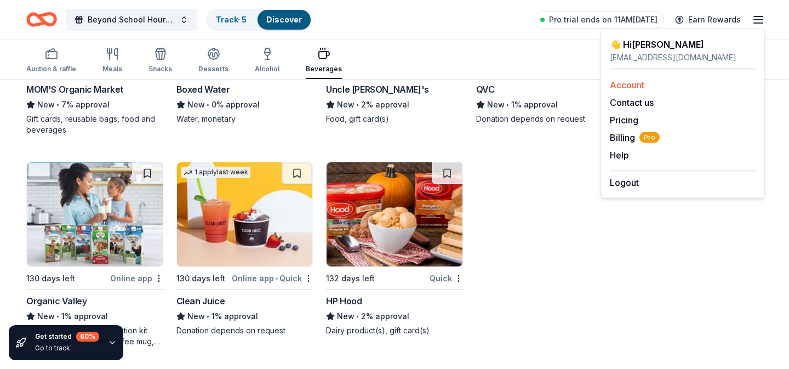
click at [636, 87] on link "Account" at bounding box center [627, 84] width 35 height 11
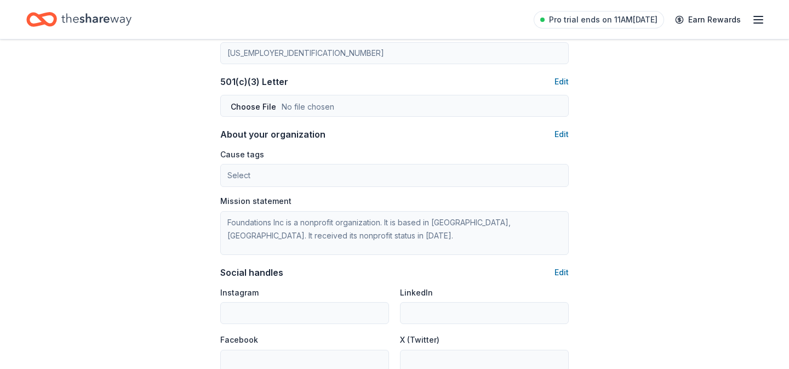
scroll to position [727, 0]
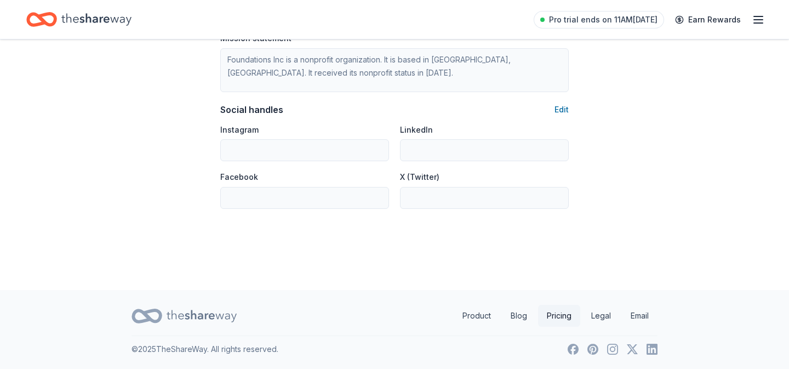
click at [554, 320] on link "Pricing" at bounding box center [559, 315] width 42 height 22
click at [625, 17] on span "Pro trial ends on 11AM[DATE]" at bounding box center [603, 19] width 108 height 13
click at [544, 19] on div at bounding box center [542, 20] width 4 height 4
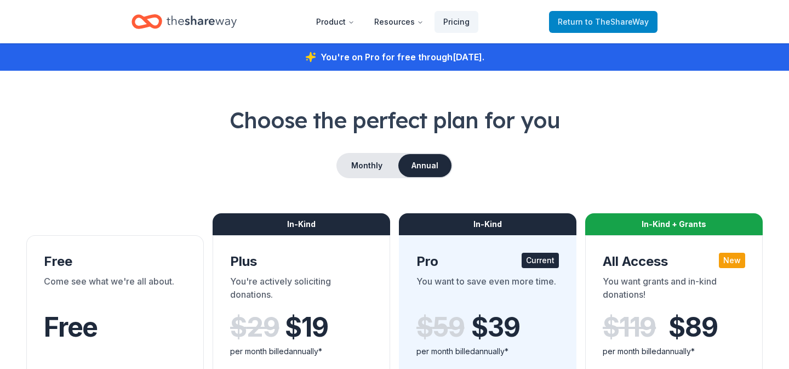
click at [642, 18] on span "to TheShareWay" at bounding box center [617, 21] width 64 height 9
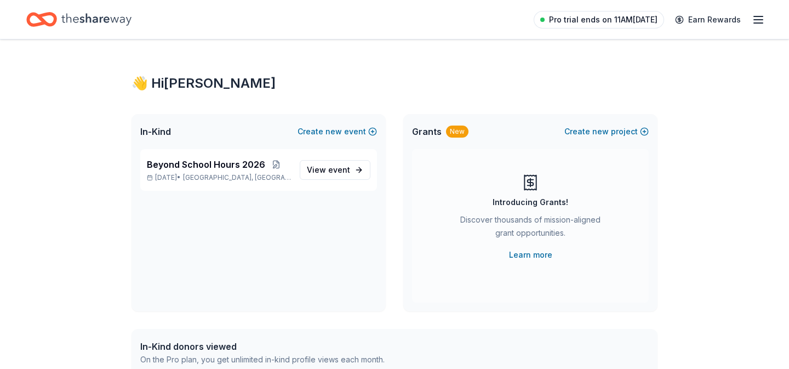
click at [651, 20] on span "Pro trial ends on 11AM[DATE]" at bounding box center [603, 19] width 108 height 13
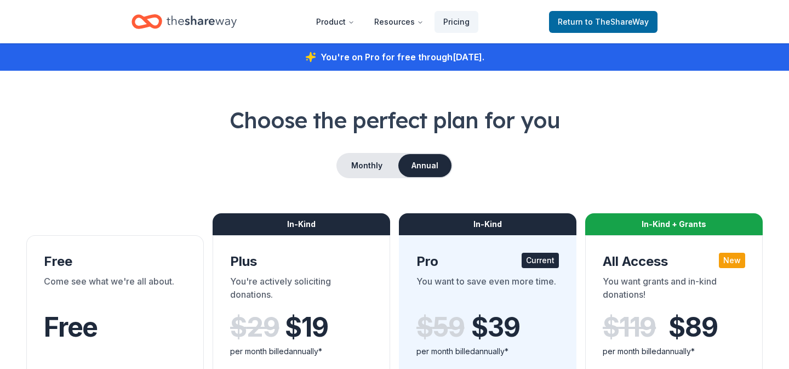
click at [483, 59] on div "You're on Pro for free through September 30, 2025 ." at bounding box center [394, 56] width 789 height 27
click at [459, 24] on link "Pricing" at bounding box center [456, 22] width 44 height 22
click at [188, 18] on icon "Home" at bounding box center [201, 21] width 70 height 22
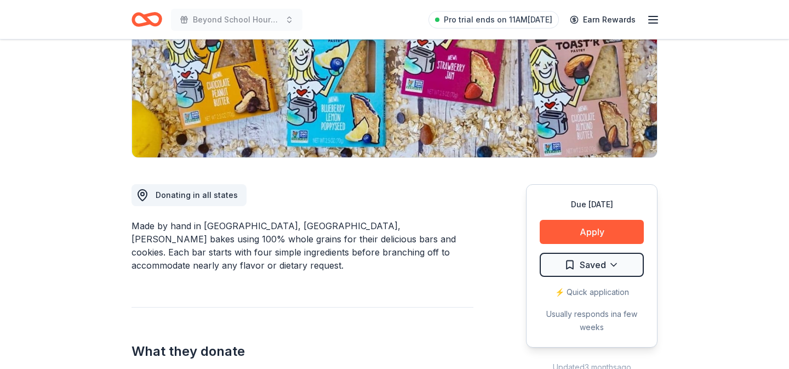
scroll to position [231, 0]
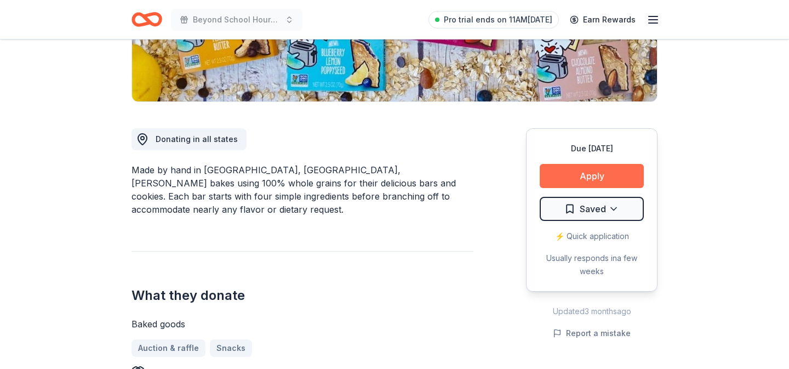
click at [565, 174] on button "Apply" at bounding box center [591, 176] width 104 height 24
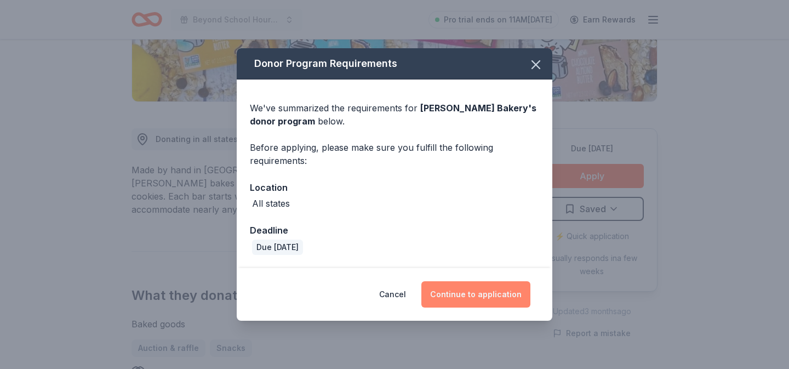
click at [495, 298] on button "Continue to application" at bounding box center [475, 294] width 109 height 26
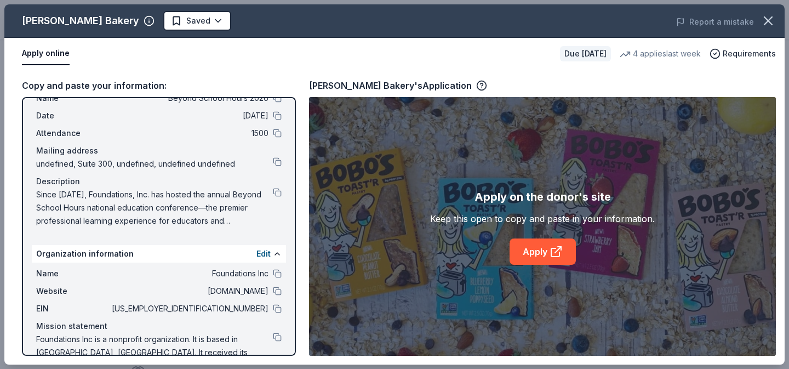
scroll to position [55, 0]
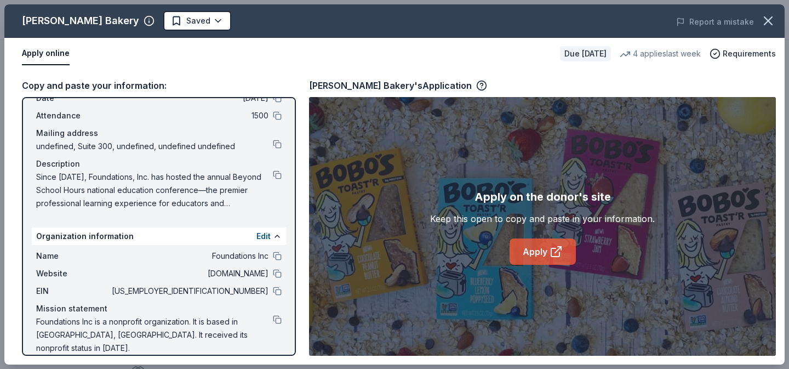
click at [551, 248] on icon at bounding box center [555, 252] width 8 height 8
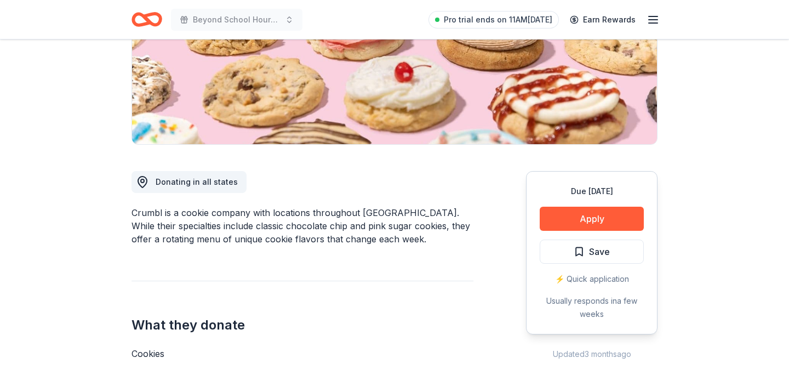
scroll to position [222, 0]
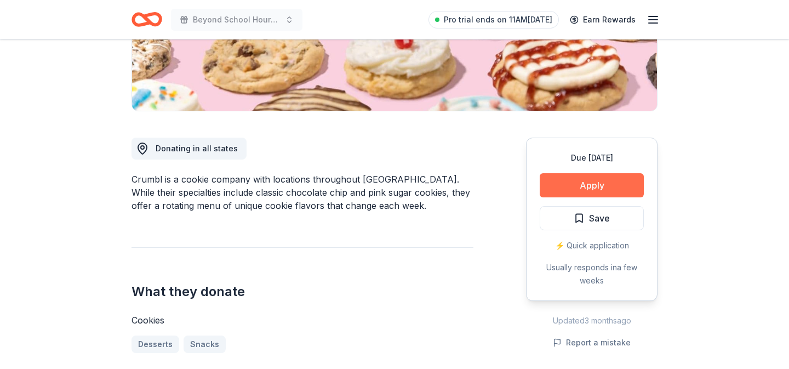
click at [555, 188] on button "Apply" at bounding box center [591, 185] width 104 height 24
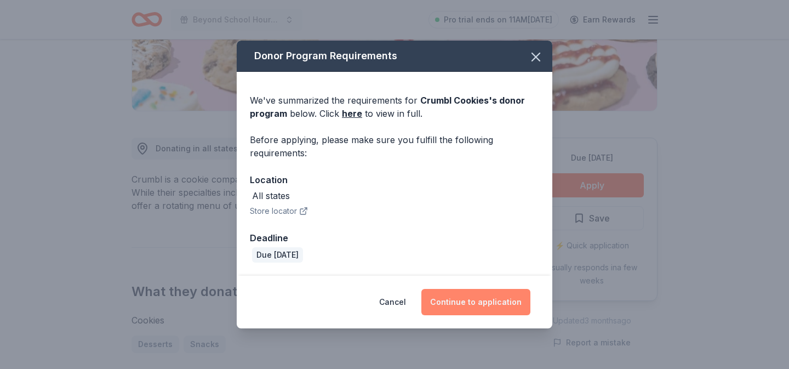
click at [498, 301] on button "Continue to application" at bounding box center [475, 302] width 109 height 26
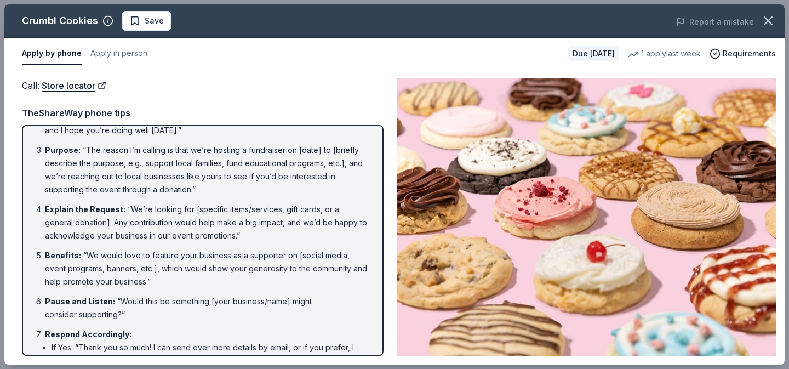
scroll to position [181, 0]
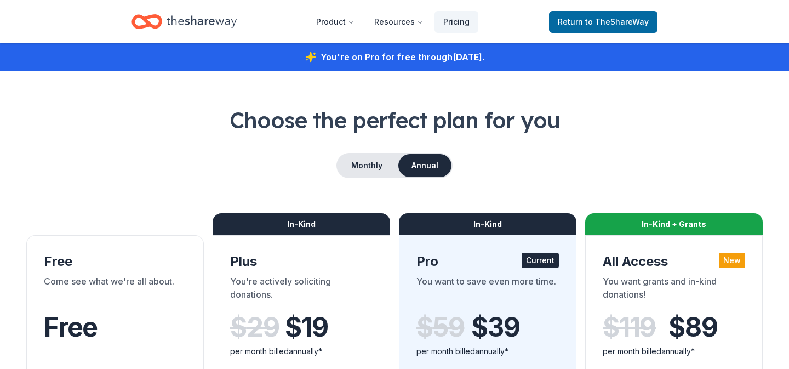
click at [176, 27] on icon "Home" at bounding box center [201, 21] width 70 height 22
click at [173, 17] on icon "Home" at bounding box center [201, 21] width 70 height 22
click at [157, 22] on icon "Home" at bounding box center [146, 22] width 31 height 26
click at [156, 18] on icon "Home" at bounding box center [146, 22] width 31 height 26
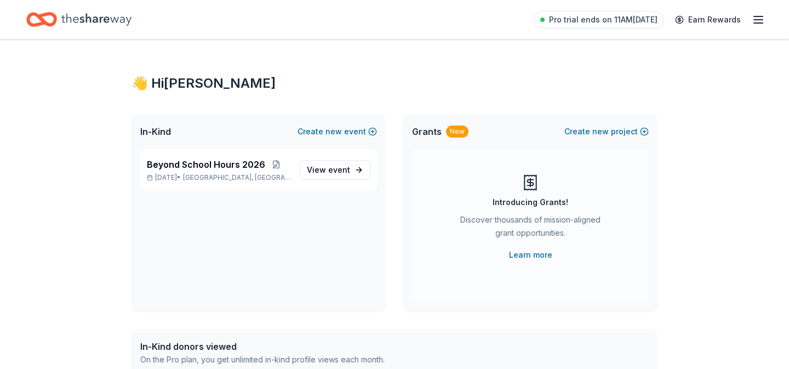
click at [752, 22] on icon "button" at bounding box center [757, 19] width 13 height 13
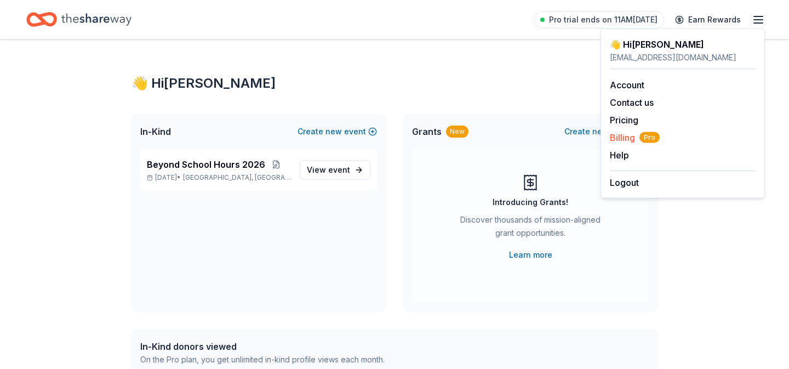
click at [619, 140] on span "Billing Pro" at bounding box center [635, 137] width 50 height 13
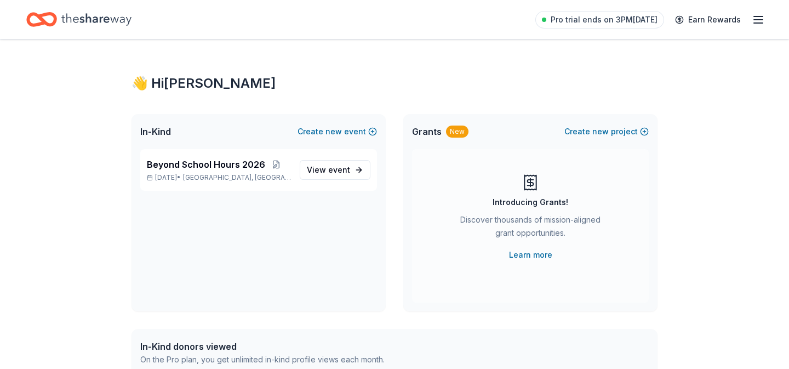
click at [36, 22] on icon "Home" at bounding box center [41, 20] width 31 height 26
click at [98, 16] on icon "Home" at bounding box center [96, 19] width 70 height 22
